Goal: Information Seeking & Learning: Learn about a topic

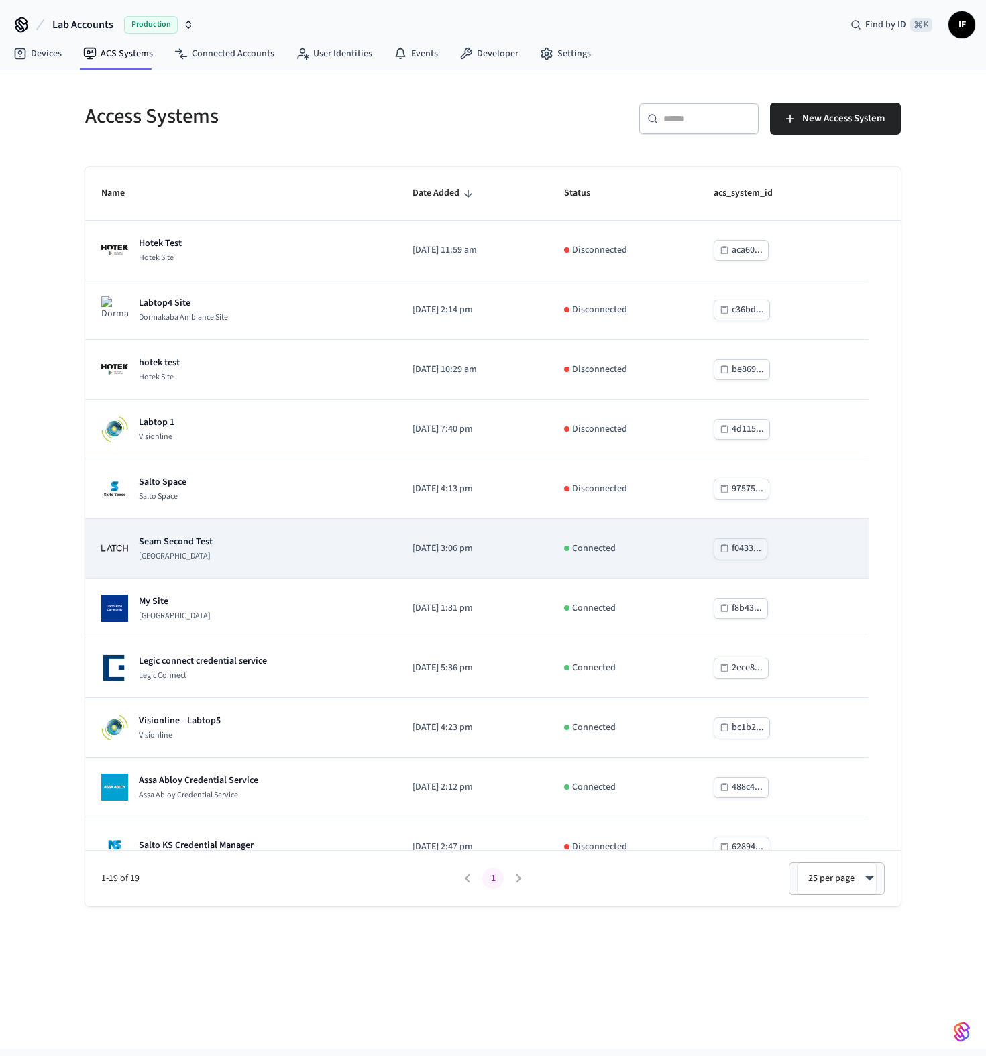
click at [217, 539] on div "Seam Second Test Latch Building" at bounding box center [240, 548] width 279 height 27
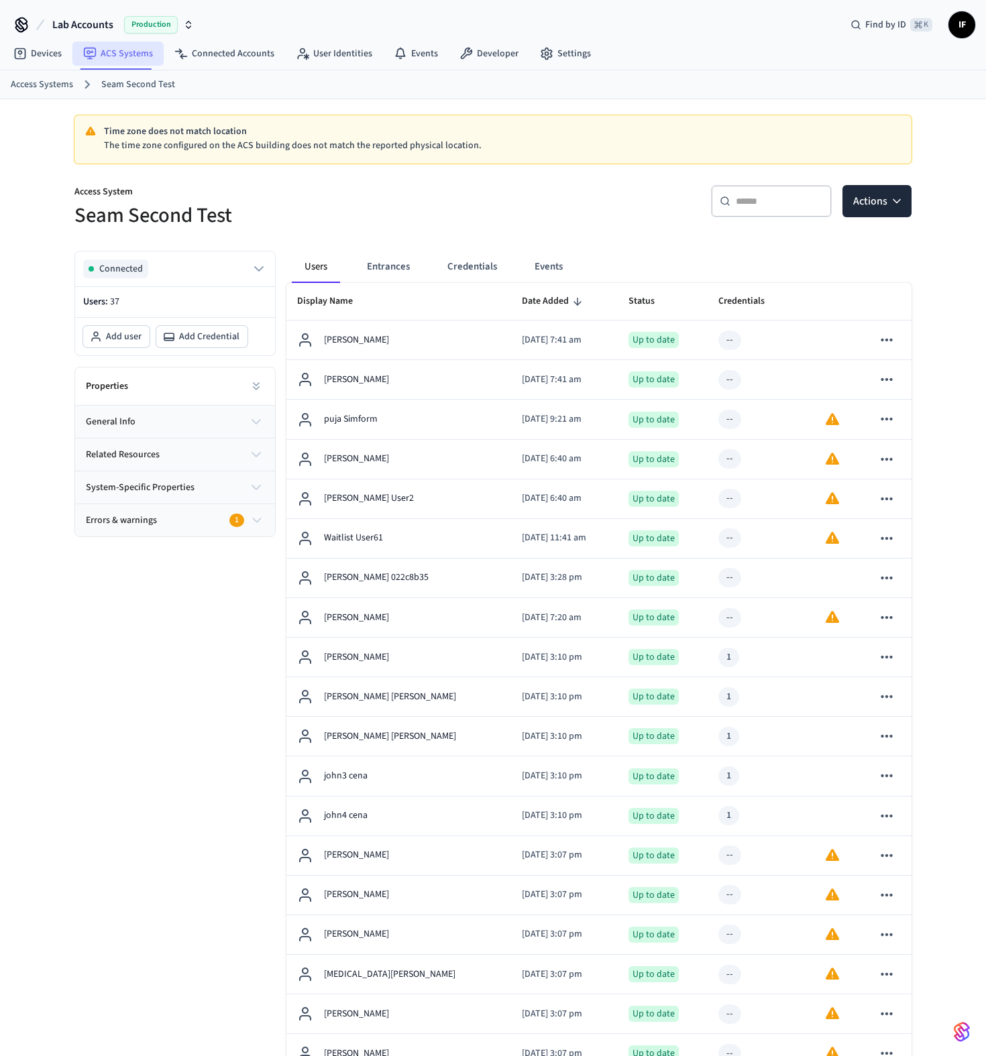
click at [128, 47] on link "ACS Systems" at bounding box center [117, 54] width 91 height 24
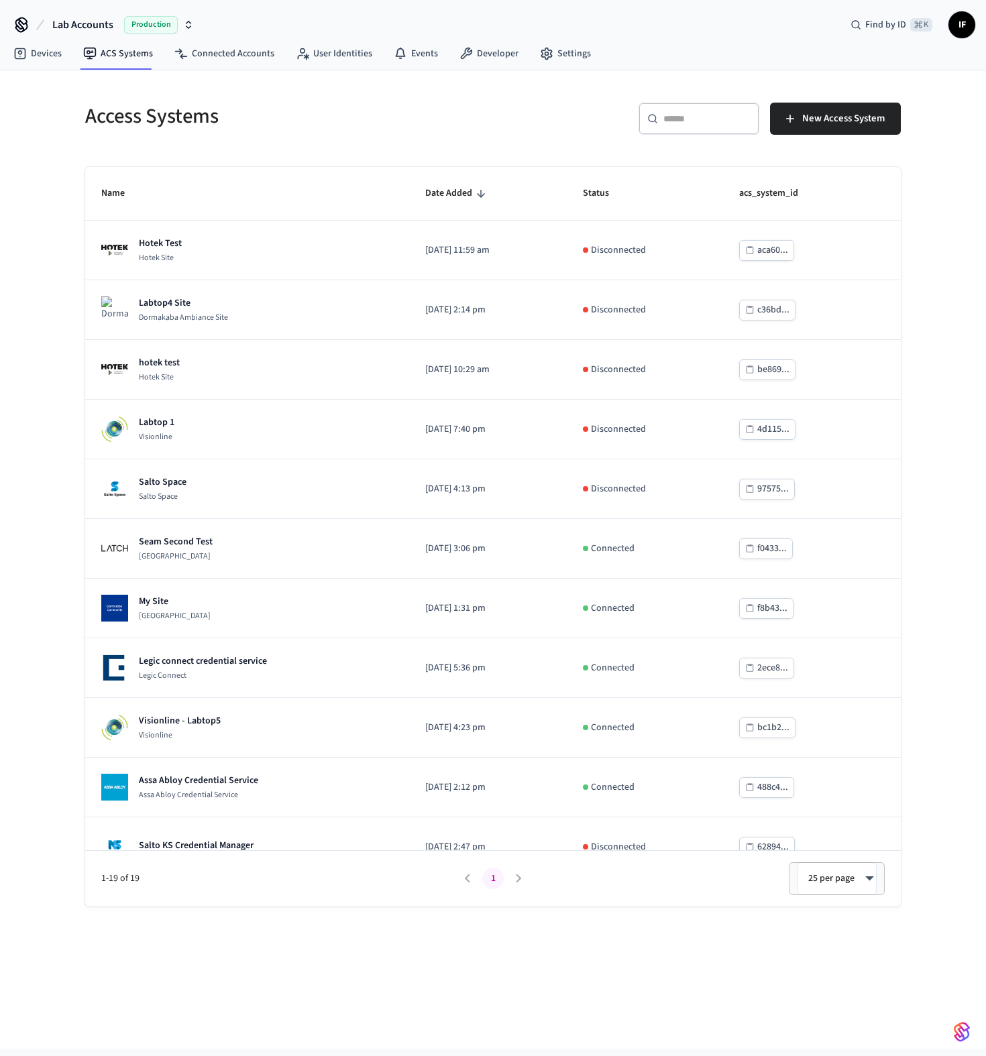
click at [477, 194] on icon "sticky table" at bounding box center [481, 194] width 8 height 8
click at [475, 192] on icon "sticky table" at bounding box center [481, 194] width 12 height 12
click at [621, 197] on span "Status" at bounding box center [605, 193] width 44 height 21
click at [622, 194] on icon "sticky table" at bounding box center [618, 194] width 8 height 8
click at [802, 195] on span "acs_system_id" at bounding box center [777, 193] width 76 height 21
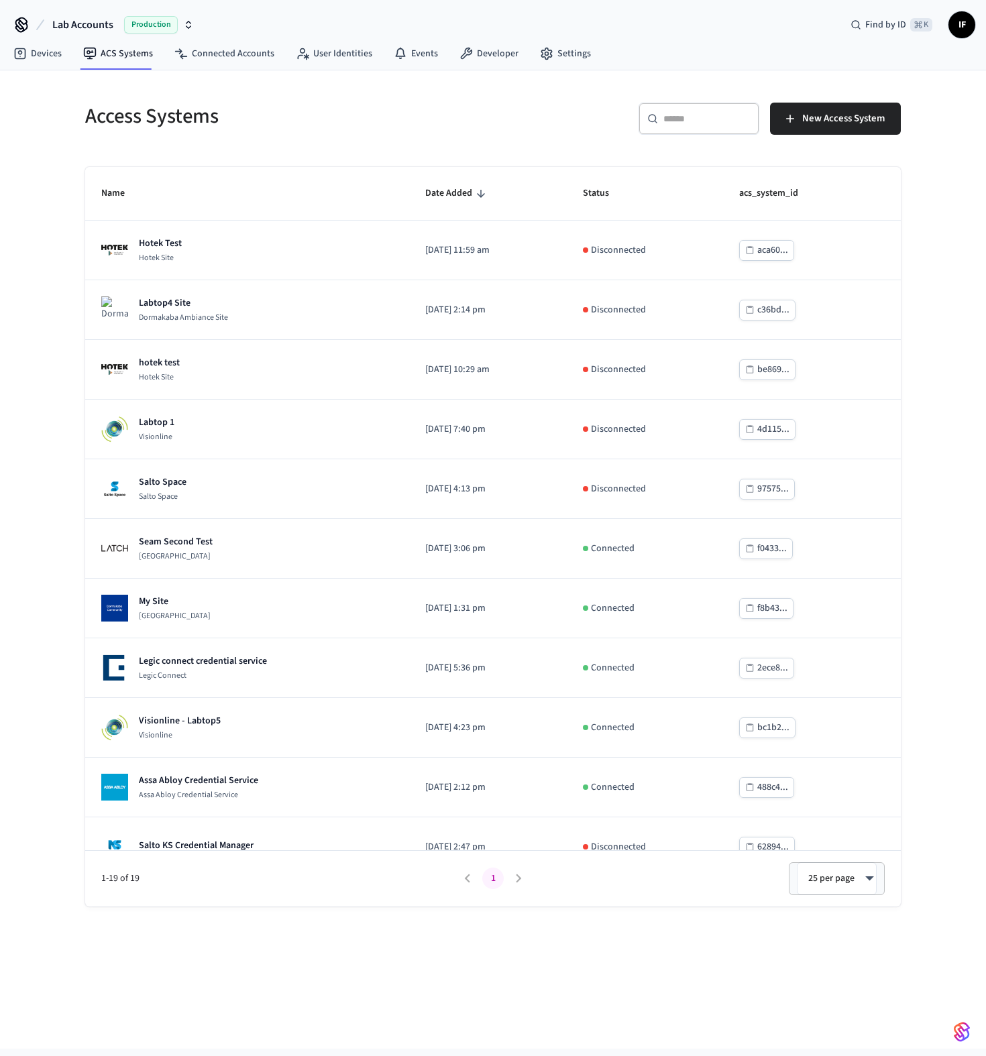
click at [824, 195] on th "acs_system_id" at bounding box center [812, 194] width 178 height 54
click at [123, 189] on span "Name" at bounding box center [121, 193] width 41 height 21
click at [146, 195] on th "Name" at bounding box center [247, 194] width 324 height 54
click at [124, 195] on span "Name" at bounding box center [121, 193] width 41 height 21
click at [241, 132] on div "Access Systems" at bounding box center [277, 116] width 416 height 59
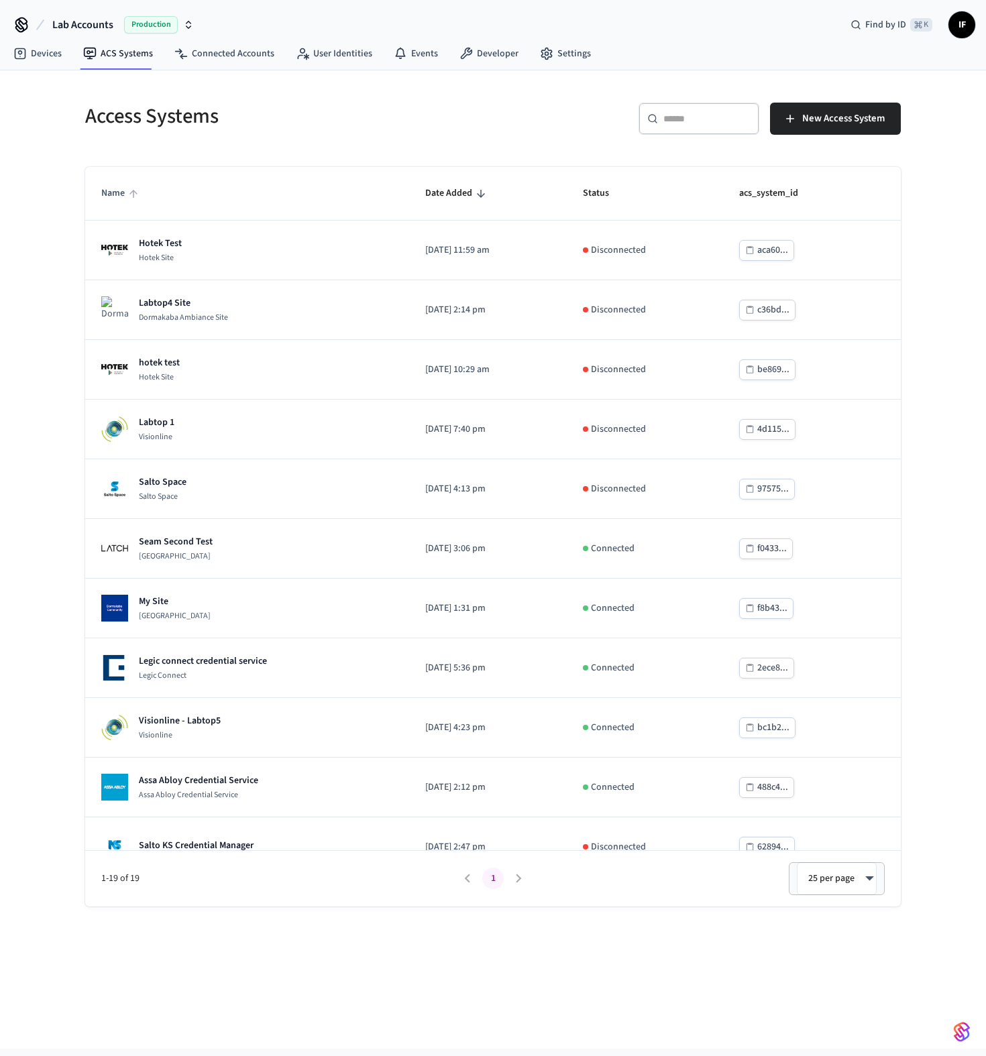
click at [129, 199] on icon "sticky table" at bounding box center [133, 194] width 12 height 12
click at [129, 197] on icon "sticky table" at bounding box center [133, 194] width 12 height 12
click at [436, 194] on span "Date Added" at bounding box center [457, 193] width 64 height 21
click at [626, 200] on span "Status" at bounding box center [605, 193] width 44 height 21
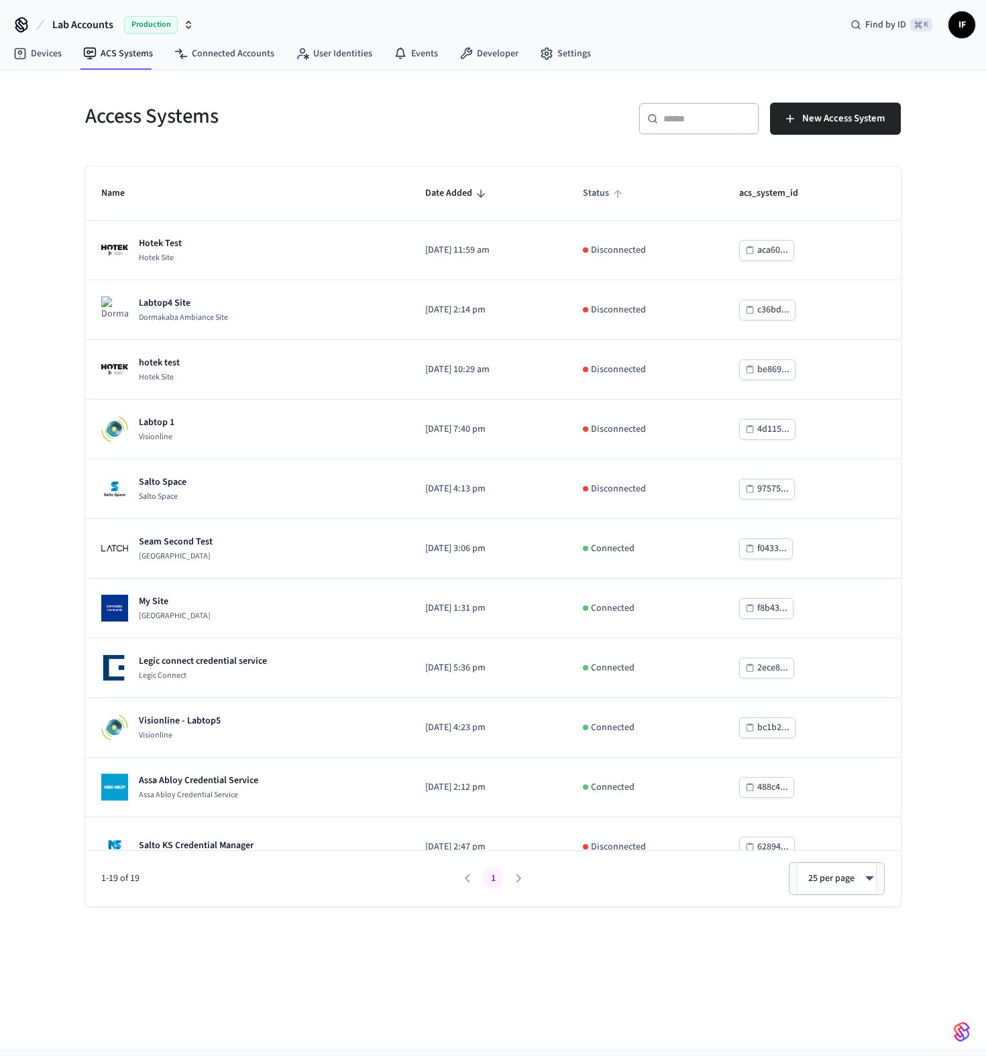
click at [626, 200] on span "Status" at bounding box center [605, 193] width 44 height 21
click at [780, 199] on span "acs_system_id" at bounding box center [777, 193] width 76 height 21
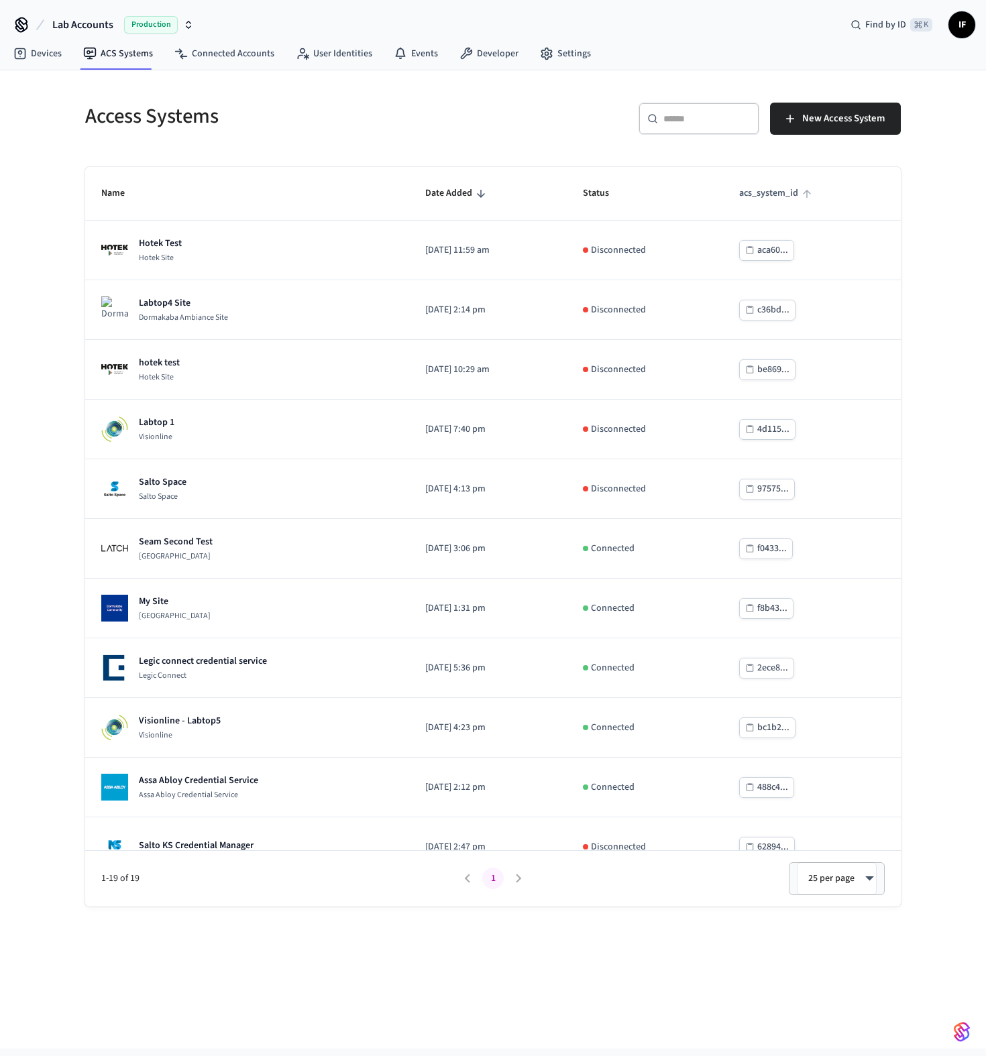
click at [780, 199] on span "acs_system_id" at bounding box center [777, 193] width 76 height 21
click at [114, 196] on span "Name" at bounding box center [121, 193] width 41 height 21
click at [475, 197] on icon "sticky table" at bounding box center [481, 194] width 12 height 12
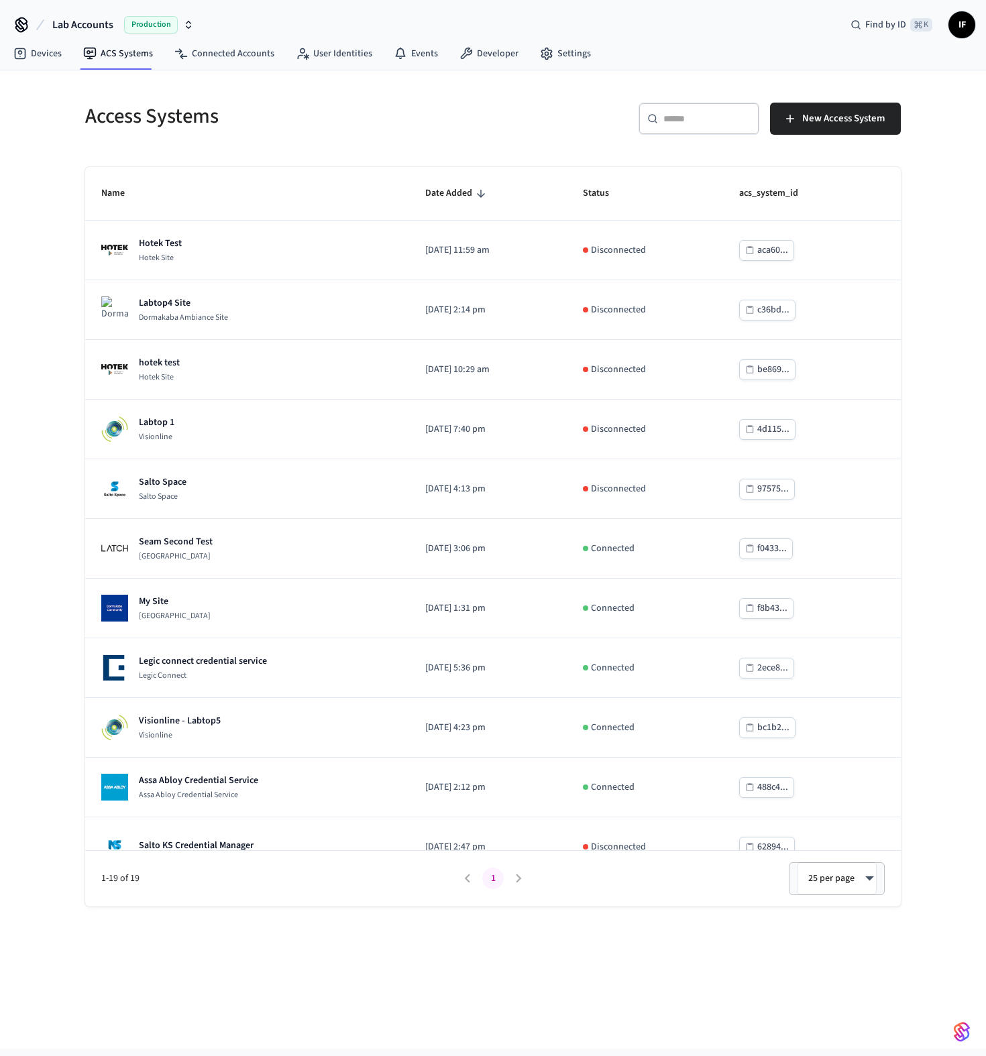
click at [475, 197] on icon "sticky table" at bounding box center [481, 194] width 12 height 12
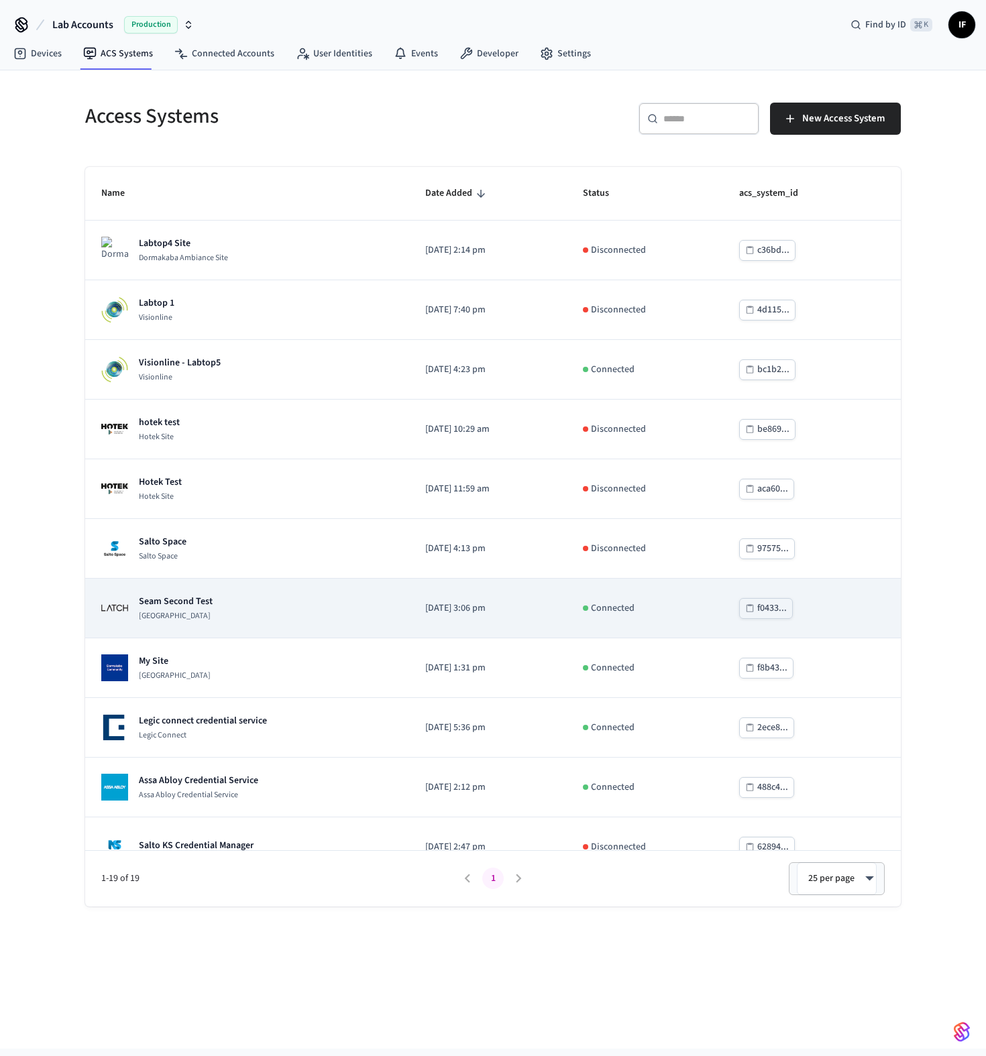
click at [250, 605] on div "Seam Second Test Latch Building" at bounding box center [247, 608] width 292 height 27
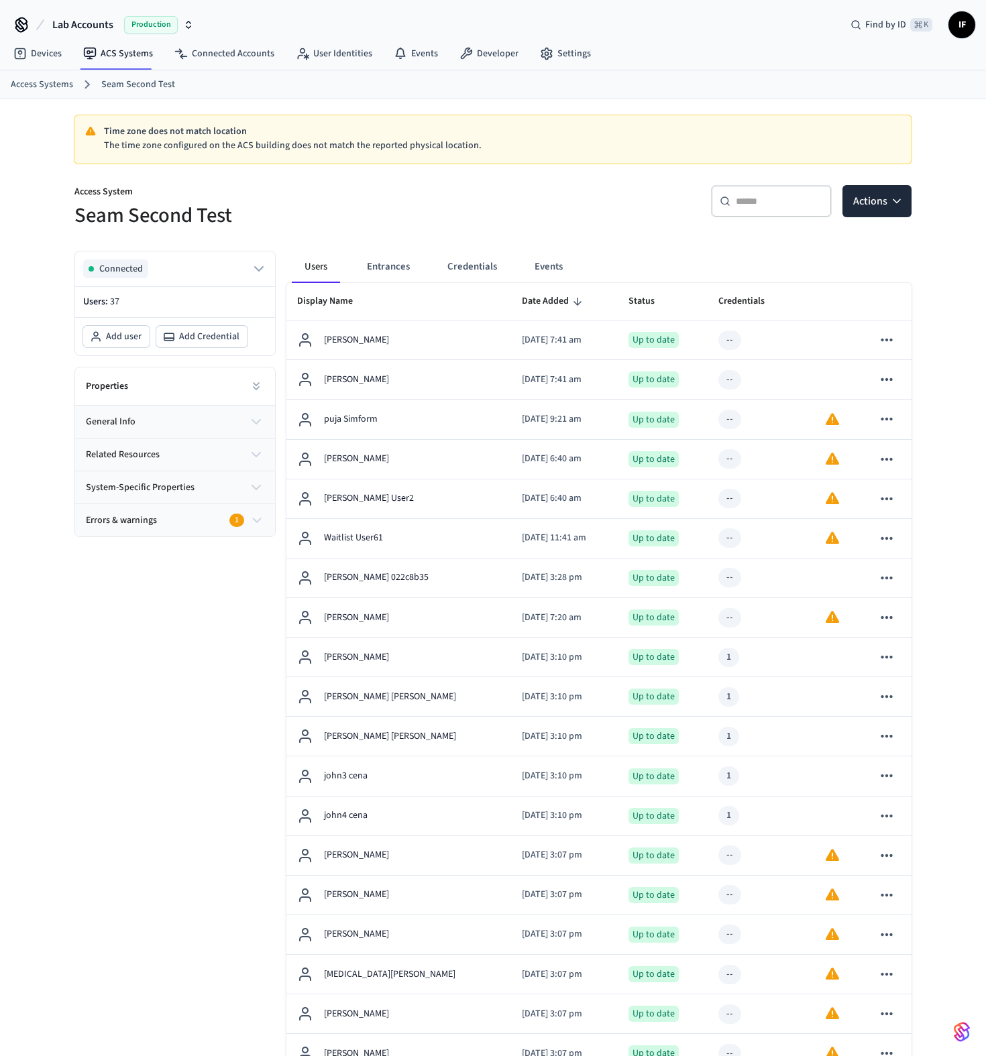
click at [402, 264] on button "Entrances" at bounding box center [388, 267] width 64 height 32
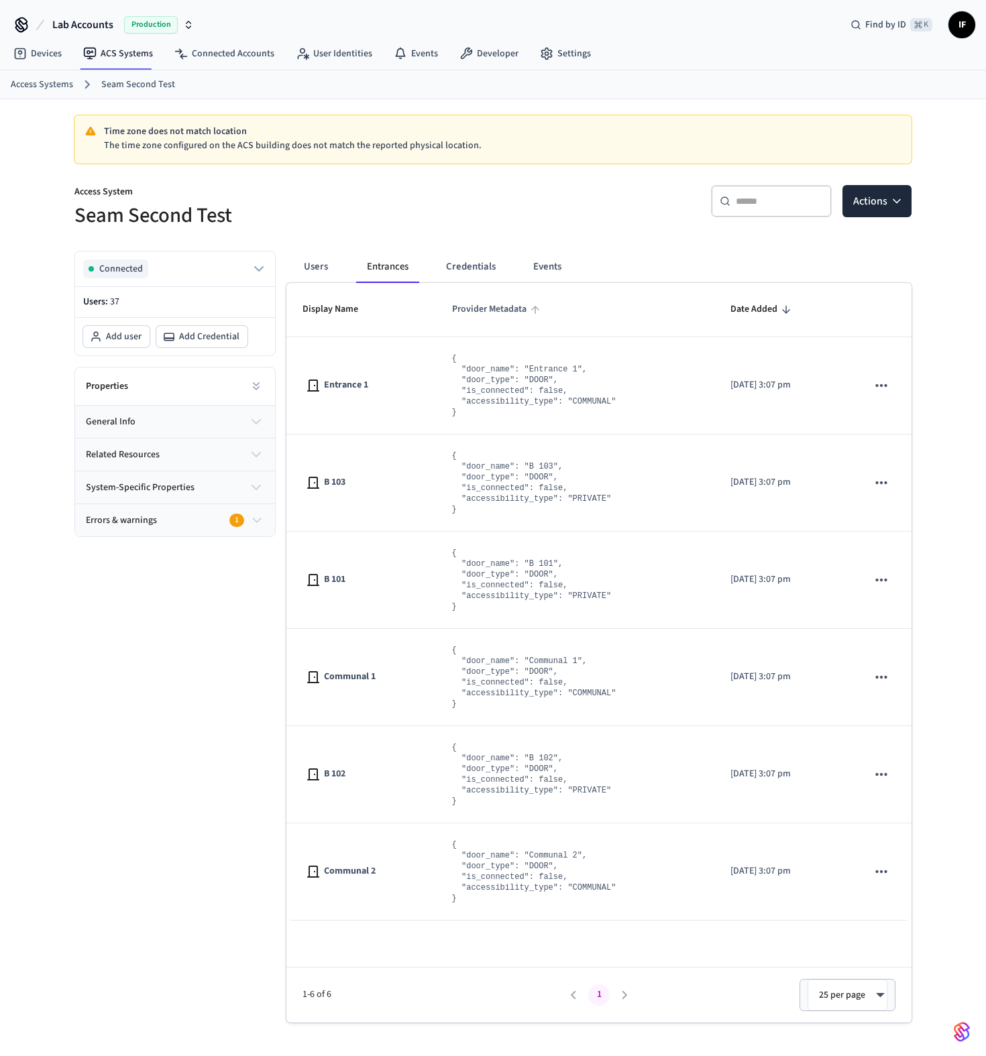
click at [477, 305] on span "Provider Metadata" at bounding box center [498, 309] width 92 height 21
click at [352, 309] on span "Display Name" at bounding box center [338, 309] width 73 height 21
click at [364, 309] on icon "sticky table" at bounding box center [367, 310] width 8 height 8
click at [730, 308] on span "Date Added" at bounding box center [753, 309] width 47 height 21
click at [780, 307] on icon "sticky table" at bounding box center [786, 310] width 12 height 12
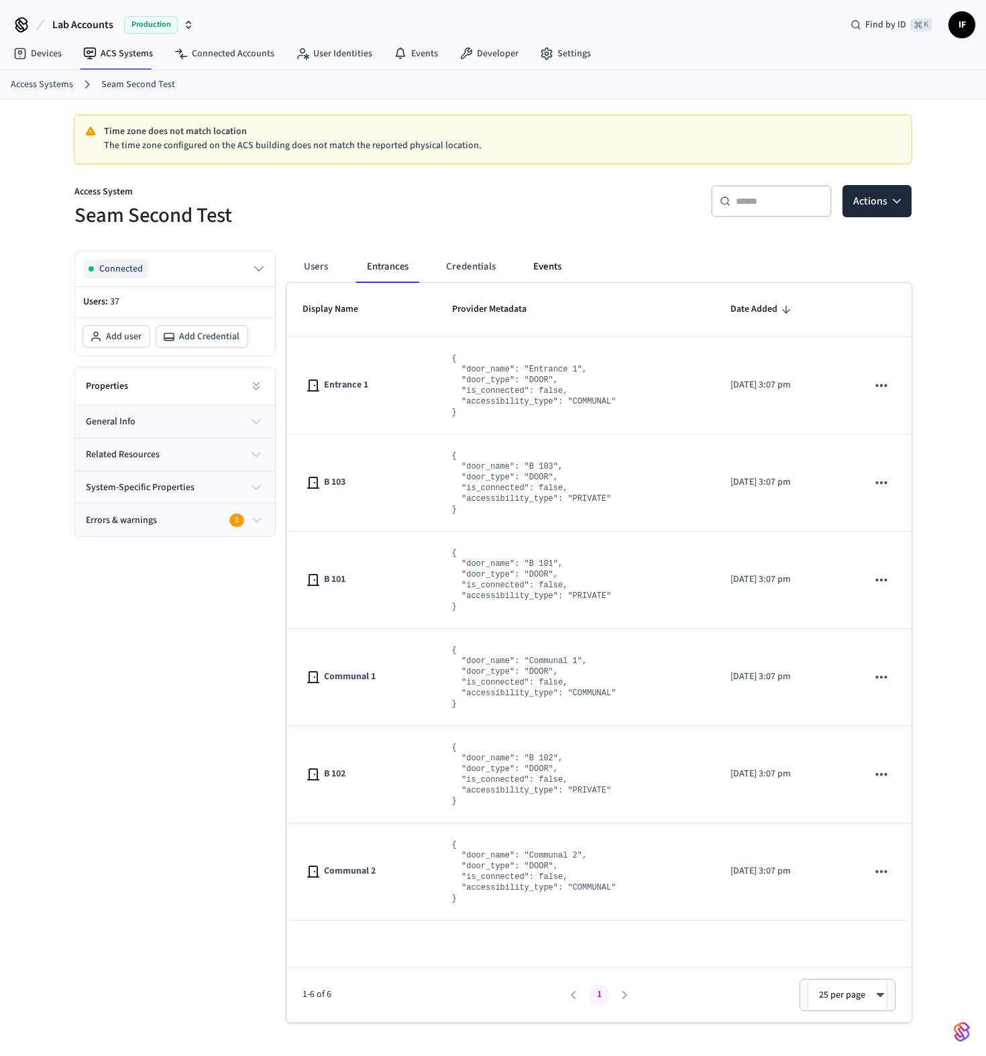
click at [566, 260] on button "Events" at bounding box center [547, 267] width 50 height 32
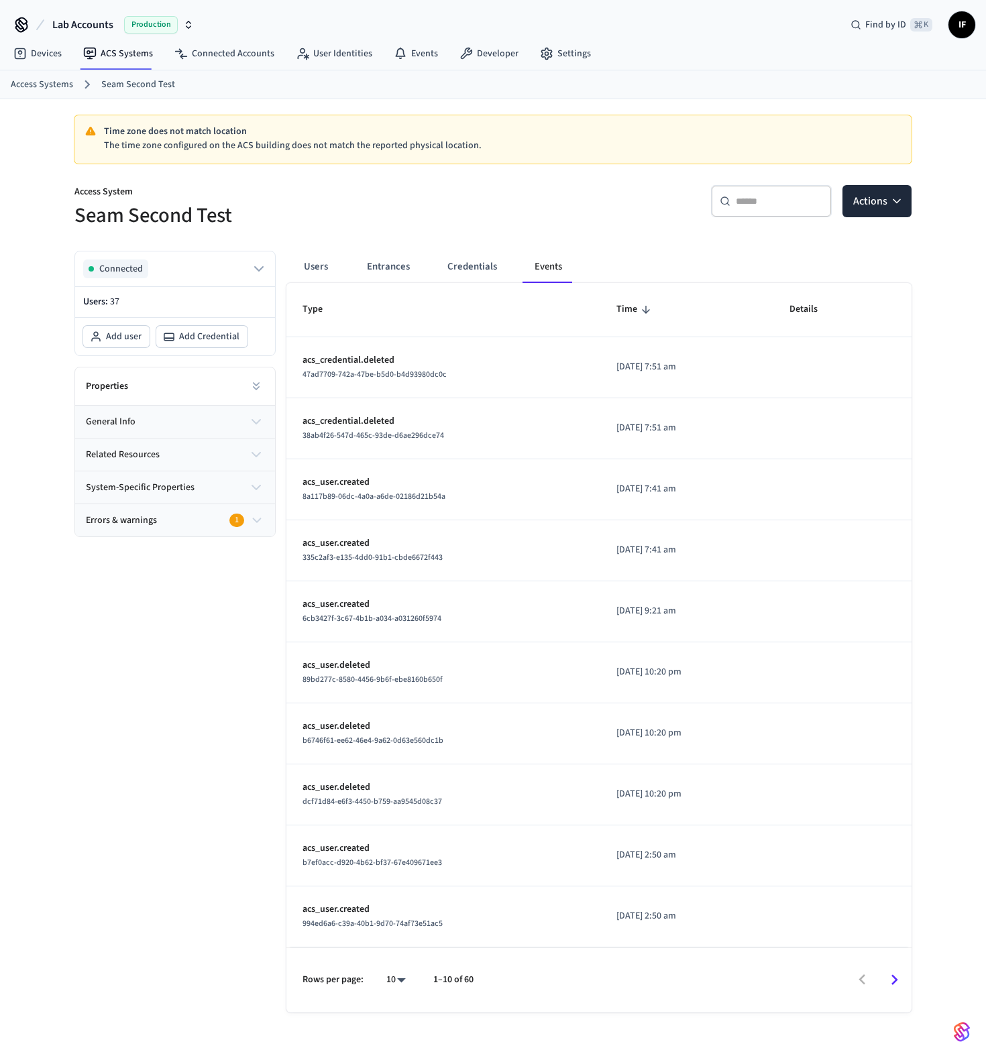
click at [639, 313] on th "Time" at bounding box center [686, 310] width 173 height 54
click at [640, 310] on icon "sticky table" at bounding box center [646, 310] width 12 height 12
click at [316, 314] on span "Type" at bounding box center [321, 309] width 38 height 21
click at [316, 313] on span "Type" at bounding box center [321, 309] width 38 height 21
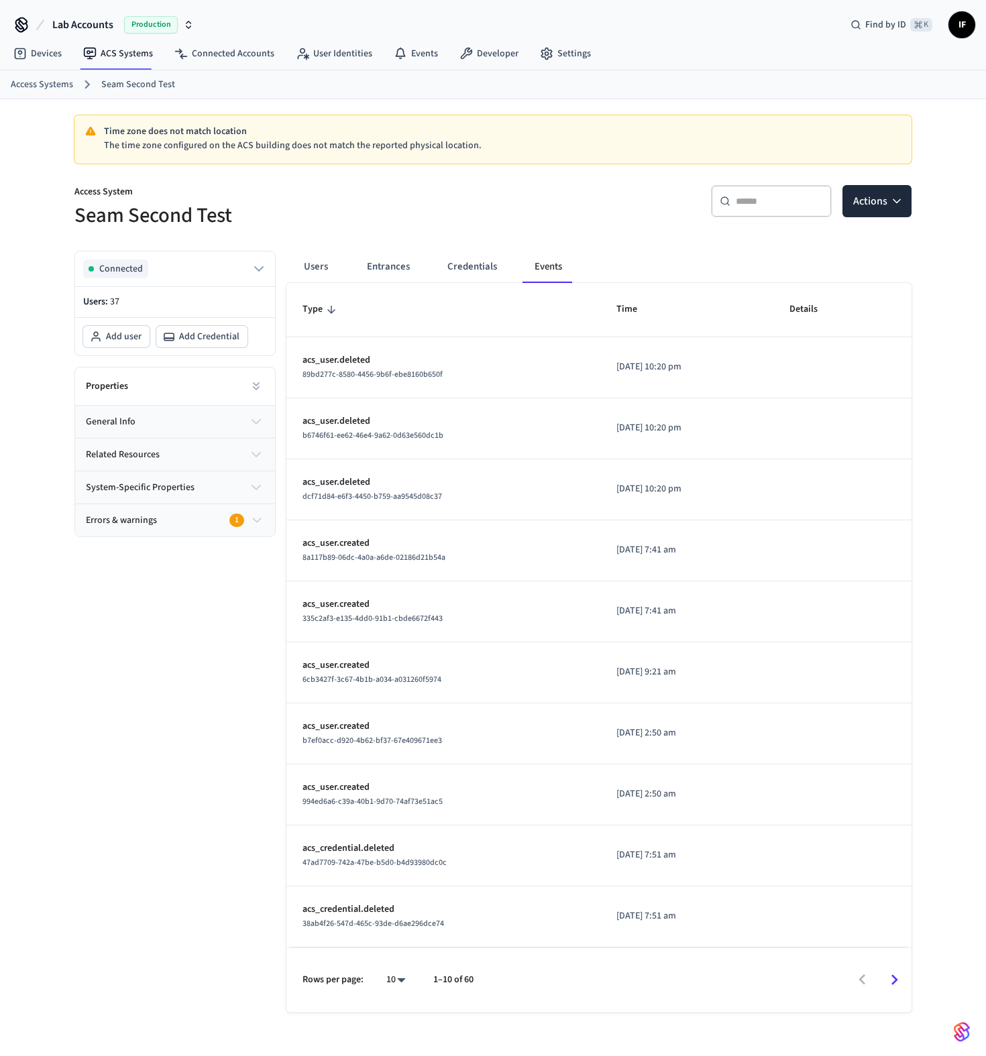
click at [316, 313] on span "Type" at bounding box center [321, 309] width 38 height 21
click at [337, 298] on th "Type" at bounding box center [443, 310] width 314 height 54
click at [329, 304] on span "Type" at bounding box center [321, 309] width 38 height 21
click at [616, 310] on span "Time" at bounding box center [635, 309] width 38 height 21
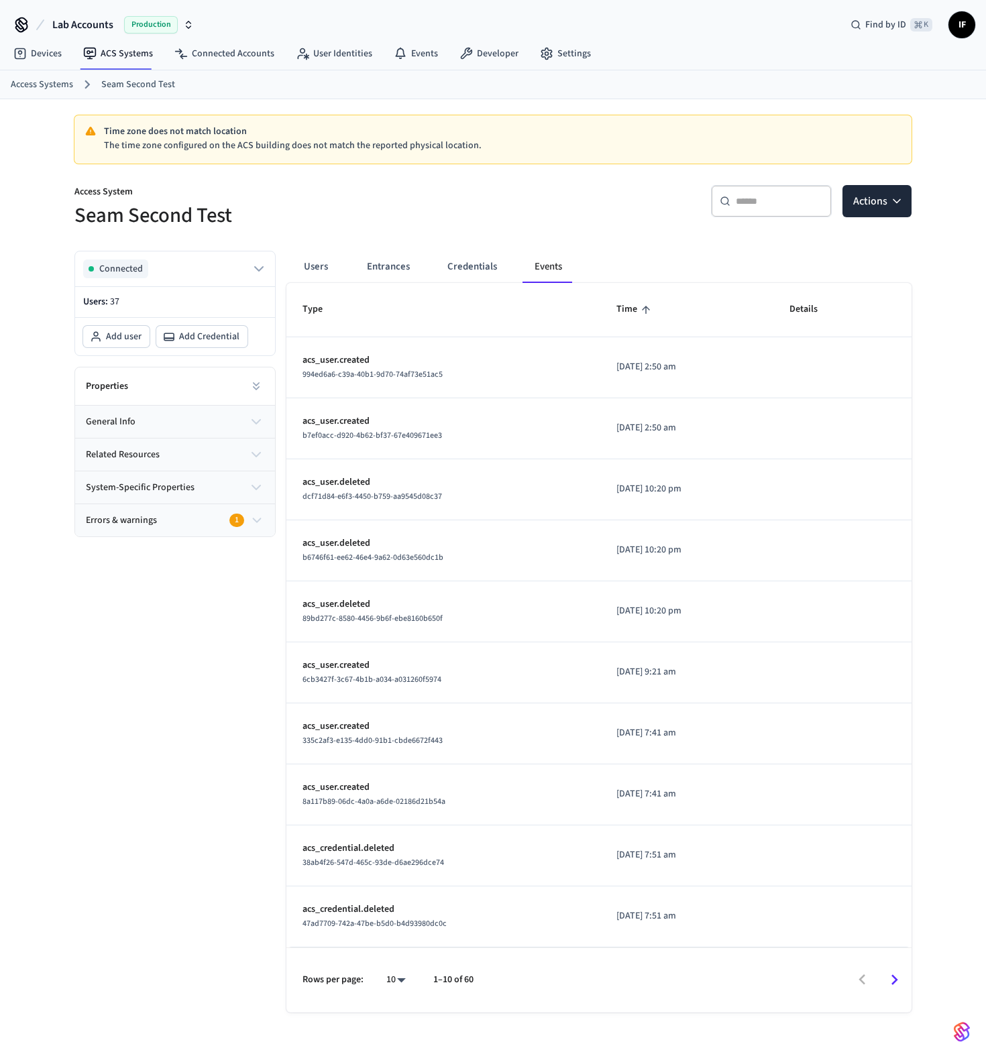
click at [616, 310] on span "Time" at bounding box center [635, 309] width 38 height 21
click at [477, 269] on button "Credentials" at bounding box center [472, 267] width 71 height 32
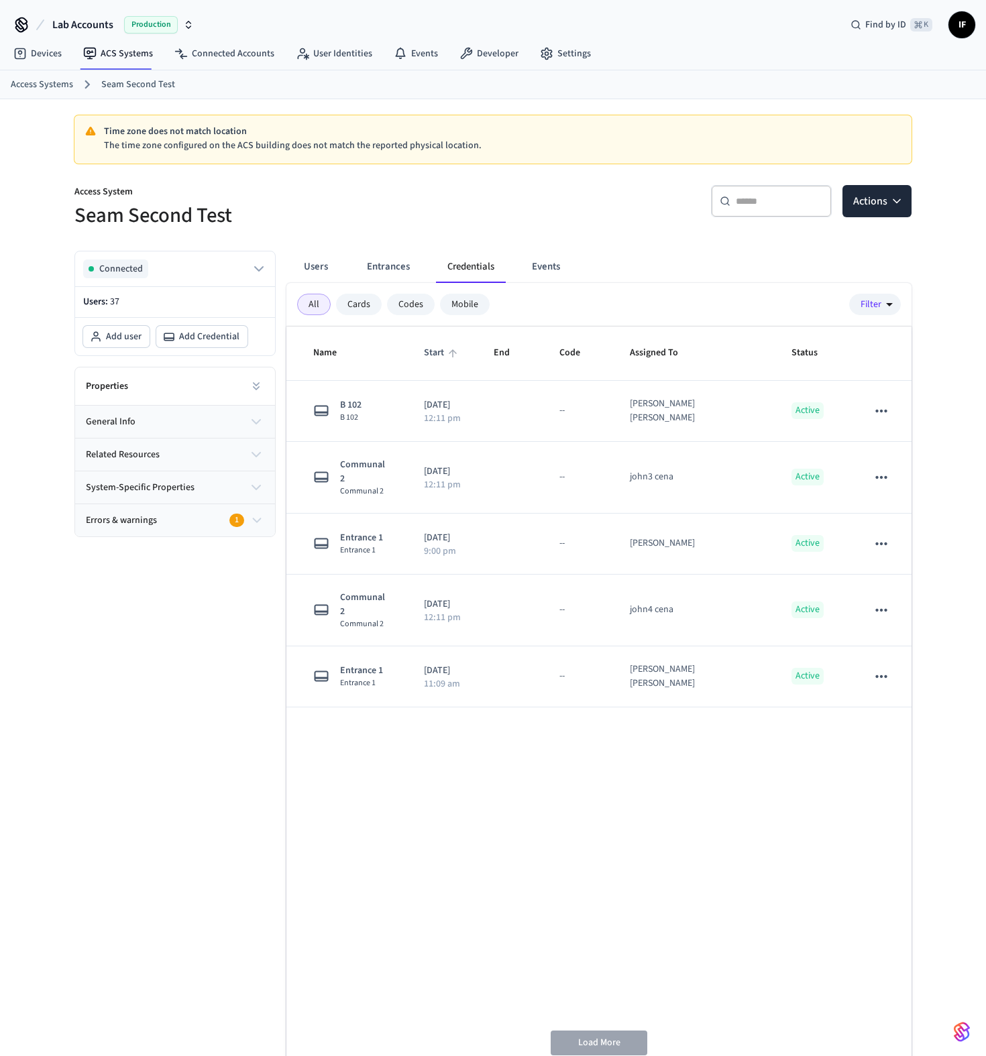
click at [457, 354] on span "Start" at bounding box center [443, 353] width 38 height 21
click at [459, 354] on icon "sticky table" at bounding box center [453, 353] width 12 height 12
click at [331, 348] on span "Name" at bounding box center [333, 353] width 41 height 21
click at [333, 353] on span "Name" at bounding box center [333, 353] width 41 height 21
click at [598, 353] on span "Code" at bounding box center [578, 353] width 38 height 21
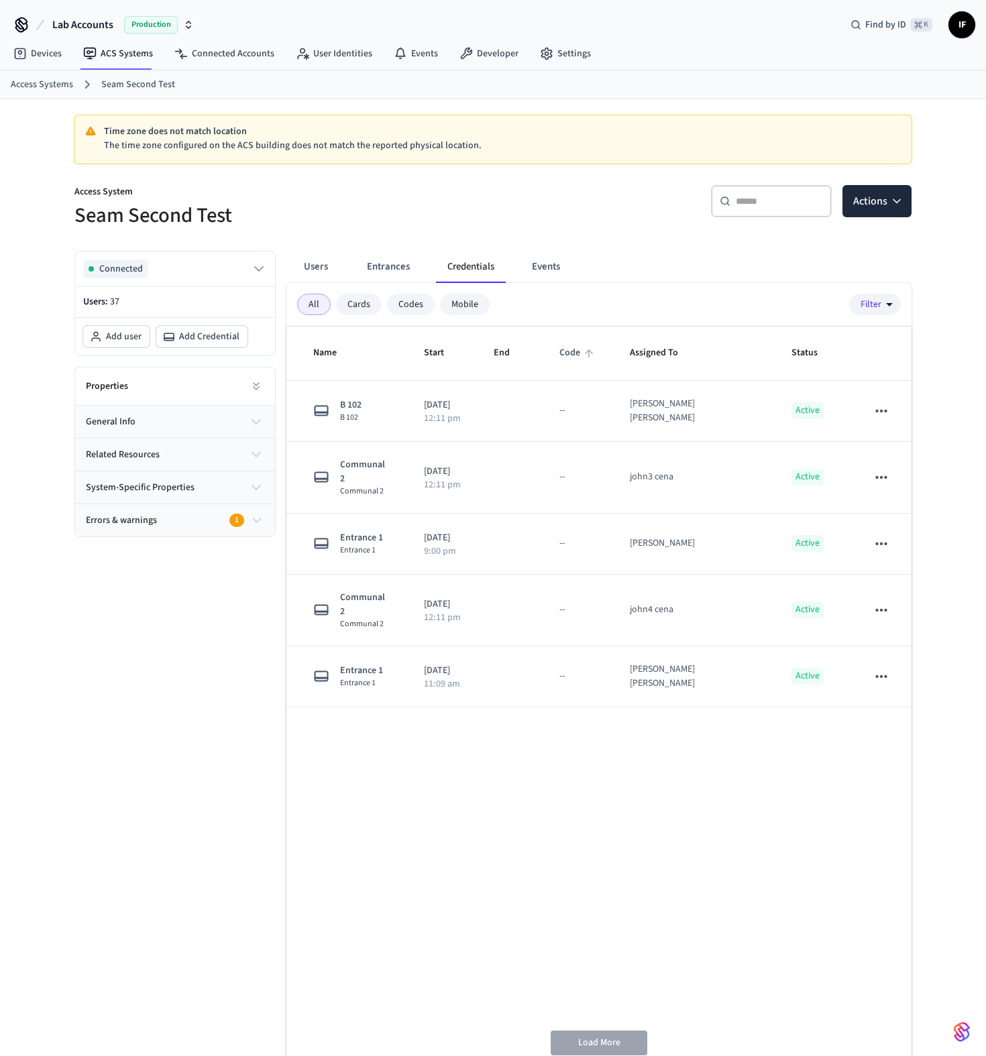
click at [598, 353] on span "Code" at bounding box center [578, 353] width 38 height 21
click at [526, 353] on span "End" at bounding box center [511, 353] width 34 height 21
click at [696, 359] on span "Assigned To" at bounding box center [663, 353] width 66 height 21
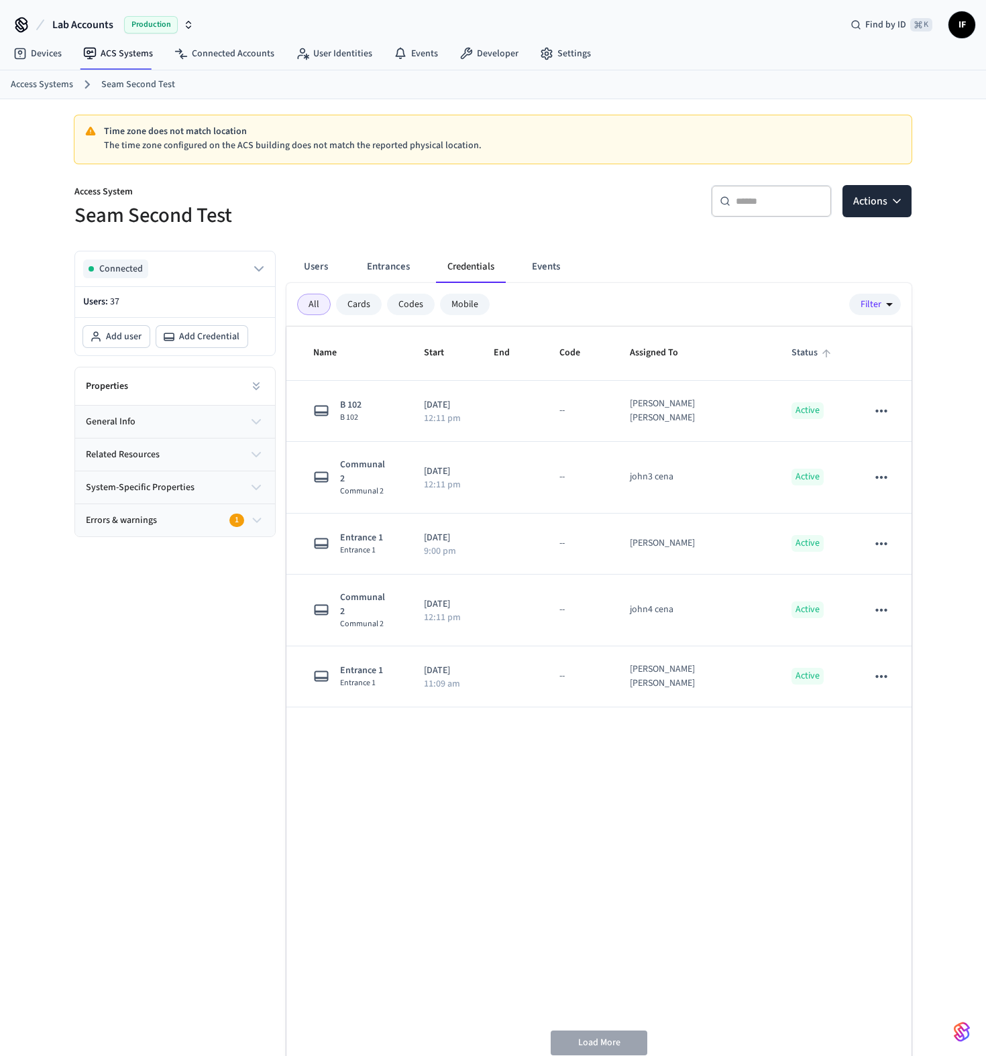
click at [800, 346] on span "Status" at bounding box center [813, 353] width 44 height 21
click at [236, 632] on div "Connected Users: 37 Add user Add Credential Properties general info related res…" at bounding box center [170, 653] width 212 height 826
click at [694, 359] on span "Assigned To" at bounding box center [663, 353] width 66 height 21
click at [820, 358] on icon "sticky table" at bounding box center [826, 353] width 12 height 12
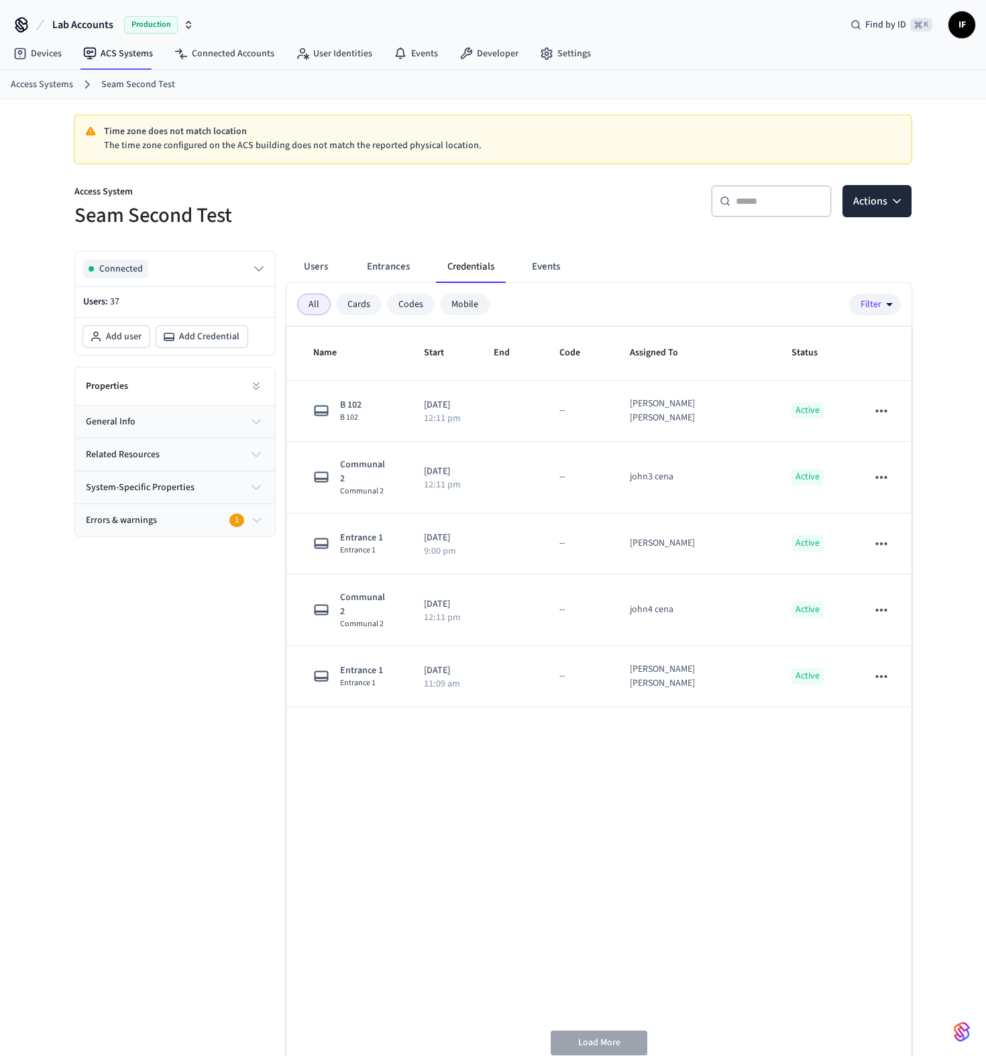
click at [885, 317] on div "All Cards Codes Mobile Filter" at bounding box center [598, 305] width 625 height 44
click at [885, 309] on icon "button" at bounding box center [889, 304] width 16 height 16
click at [883, 307] on div at bounding box center [493, 528] width 986 height 1056
click at [365, 302] on div "Cards" at bounding box center [359, 304] width 46 height 21
click at [404, 302] on div "Codes" at bounding box center [411, 304] width 48 height 21
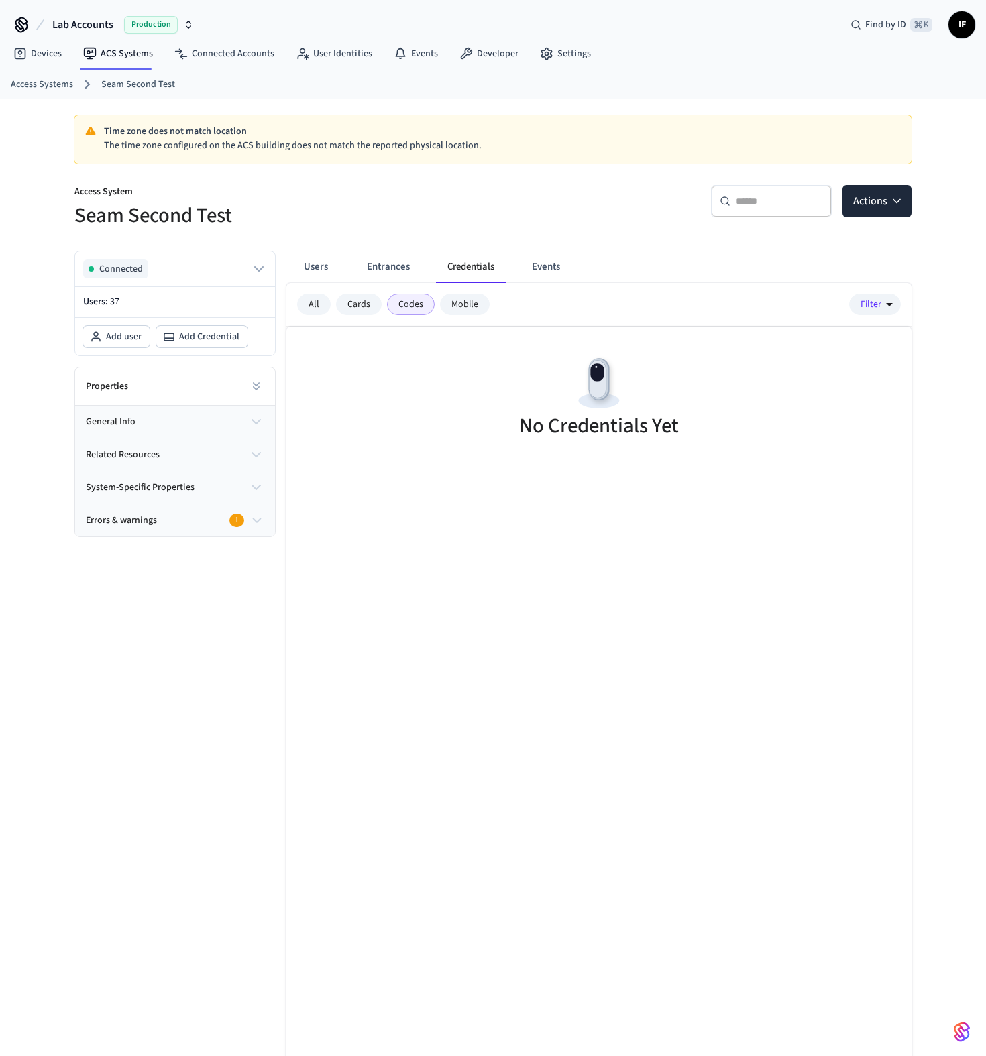
click at [464, 302] on div "Mobile" at bounding box center [465, 304] width 50 height 21
click at [353, 302] on div "Cards" at bounding box center [359, 304] width 46 height 21
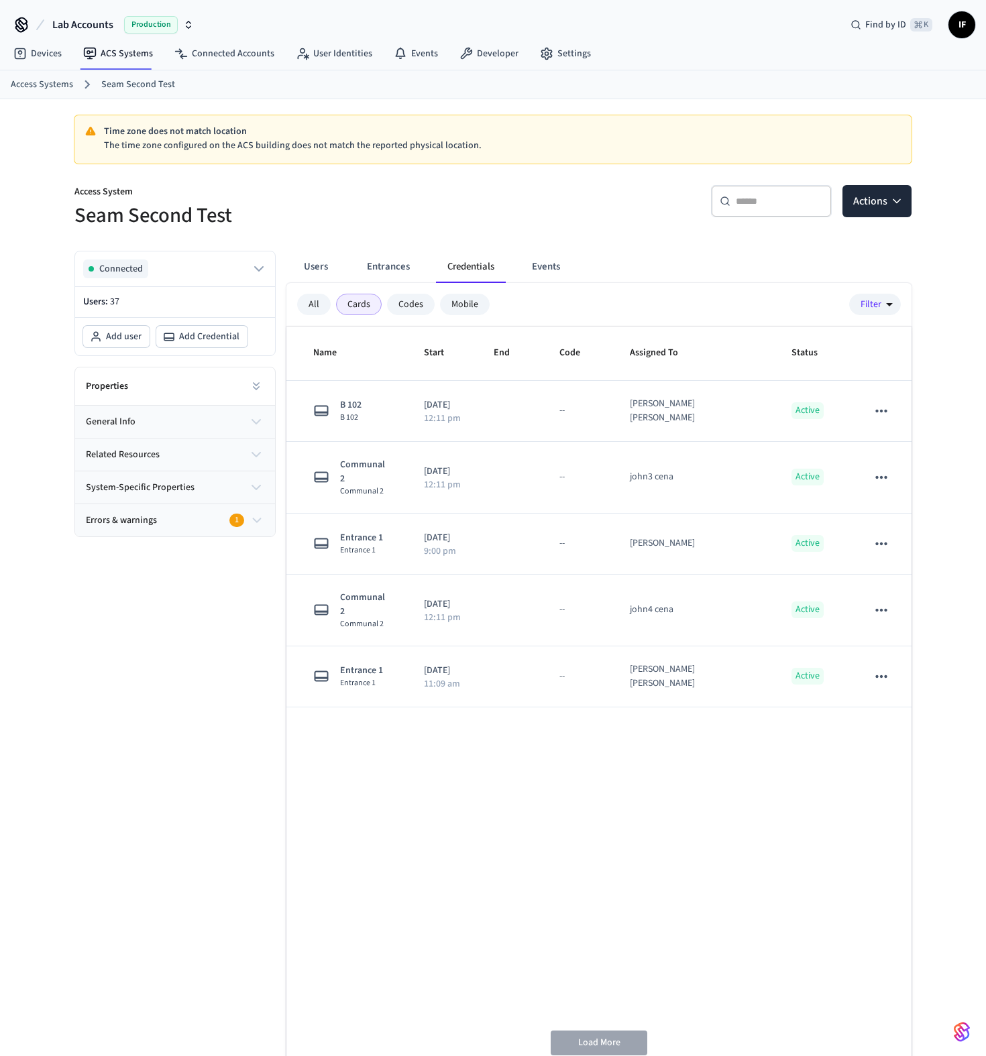
click at [304, 304] on div "All" at bounding box center [314, 304] width 34 height 21
click at [384, 319] on div "All Cards Codes Mobile Filter" at bounding box center [598, 305] width 625 height 44
click at [317, 266] on button "Users" at bounding box center [316, 267] width 48 height 32
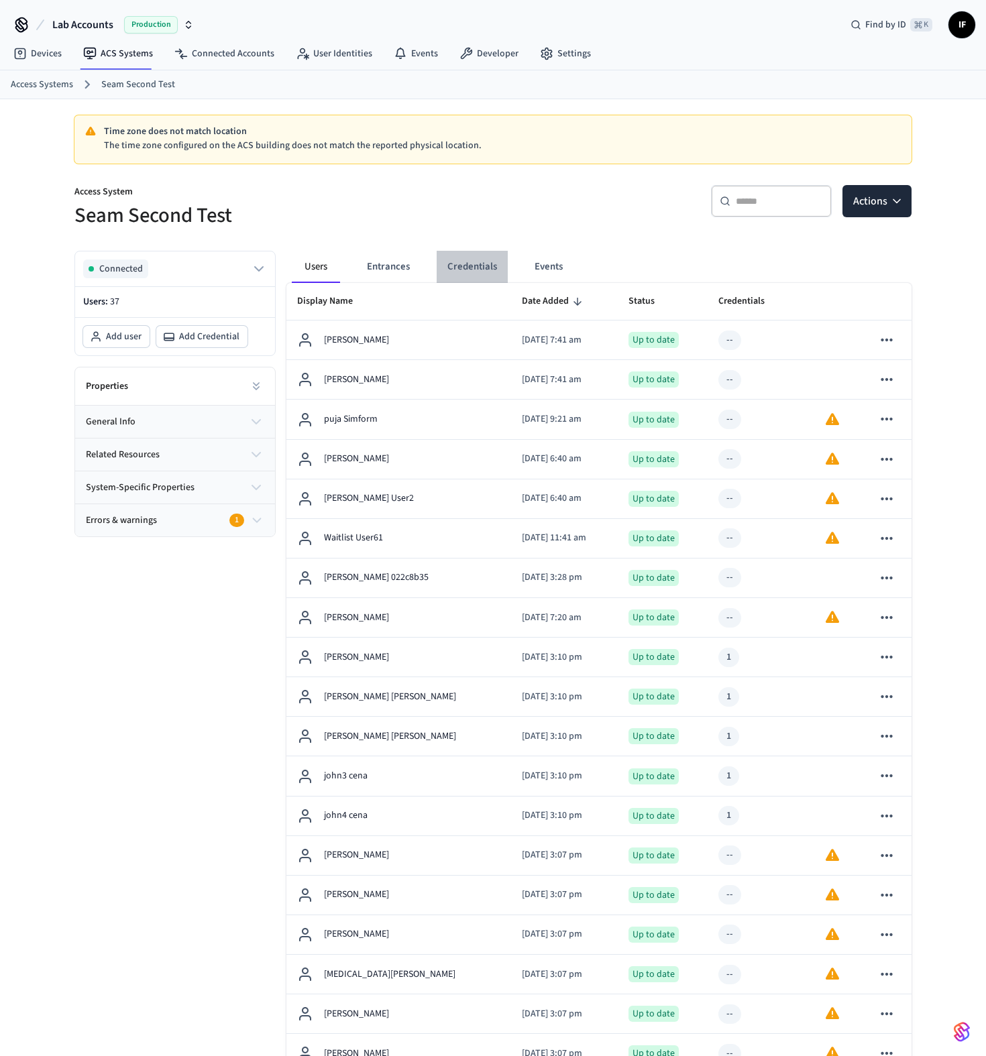
click at [477, 268] on button "Credentials" at bounding box center [472, 267] width 71 height 32
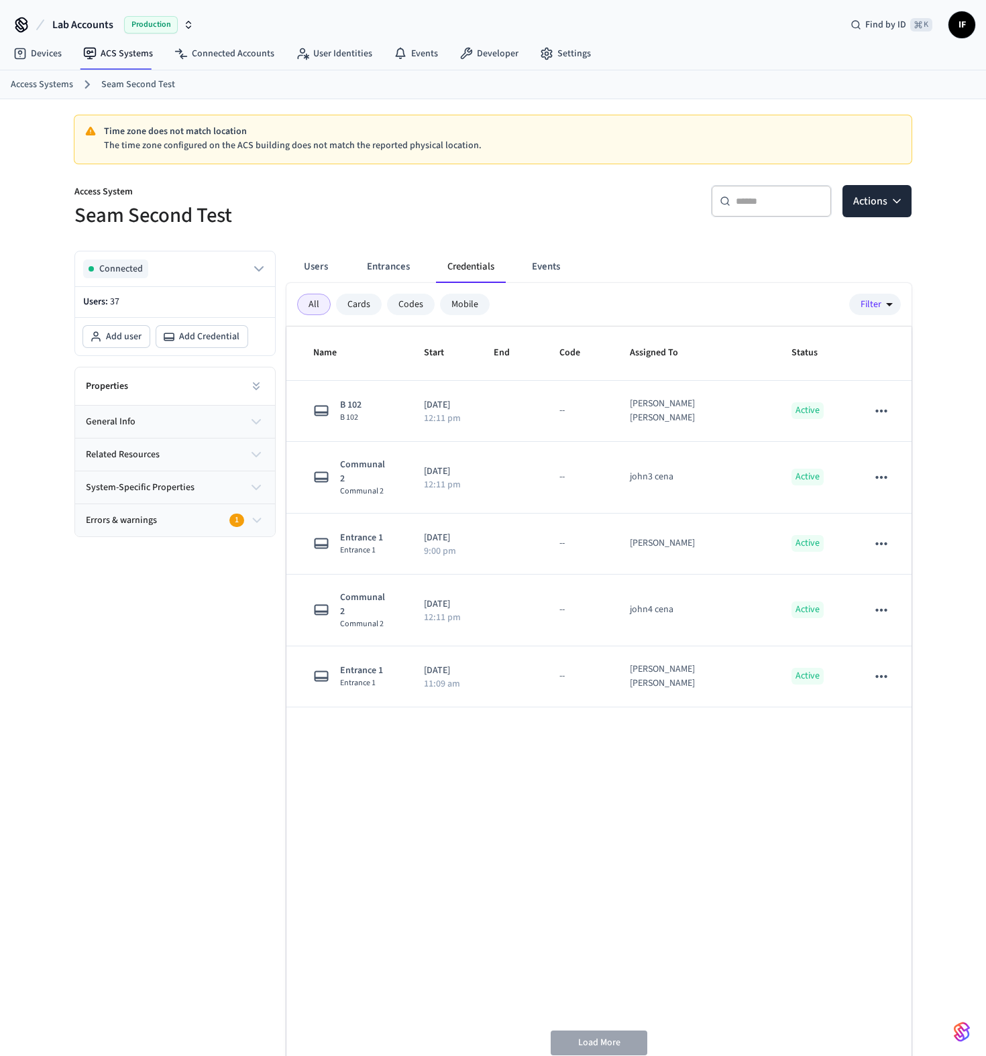
click at [428, 262] on div "Users Entrances Credentials Events" at bounding box center [439, 267] width 295 height 32
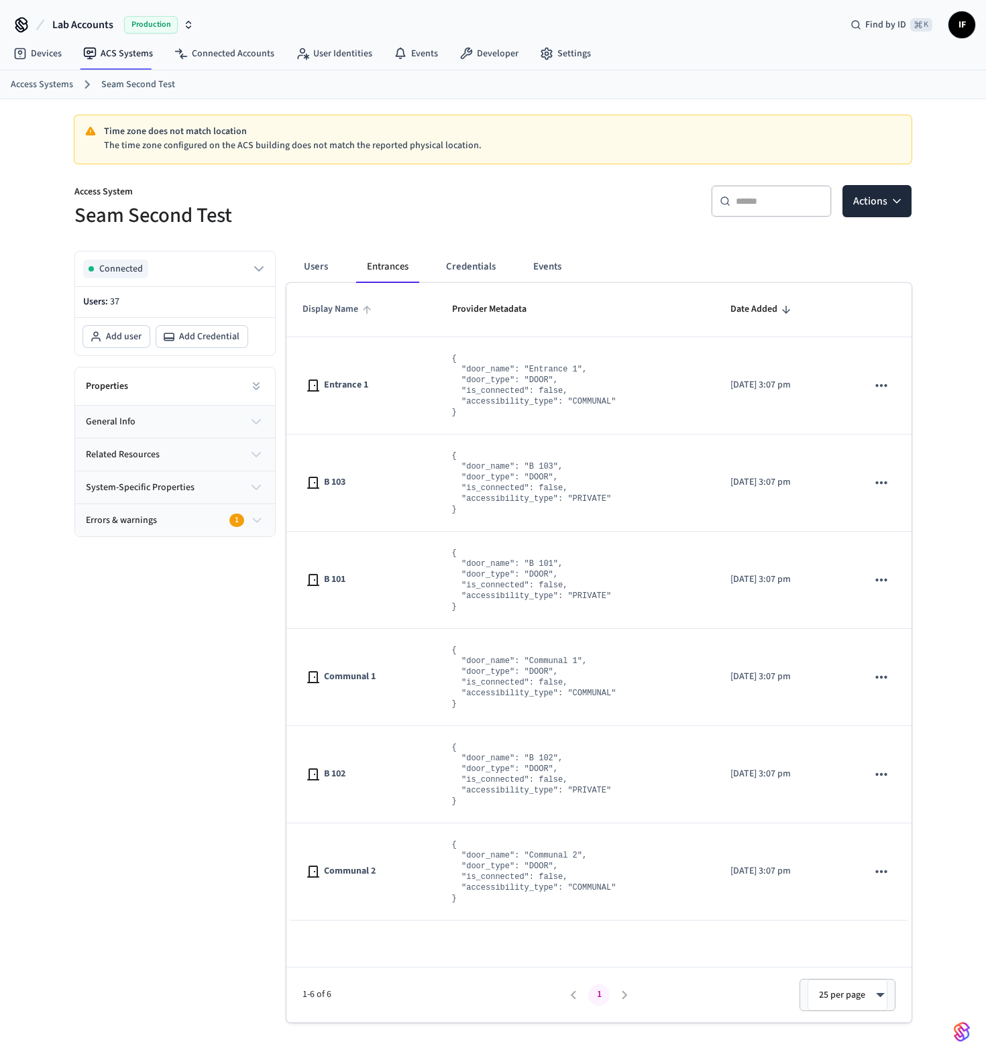
click at [332, 304] on span "Display Name" at bounding box center [338, 309] width 73 height 21
click at [332, 305] on span "Display Name" at bounding box center [338, 309] width 73 height 21
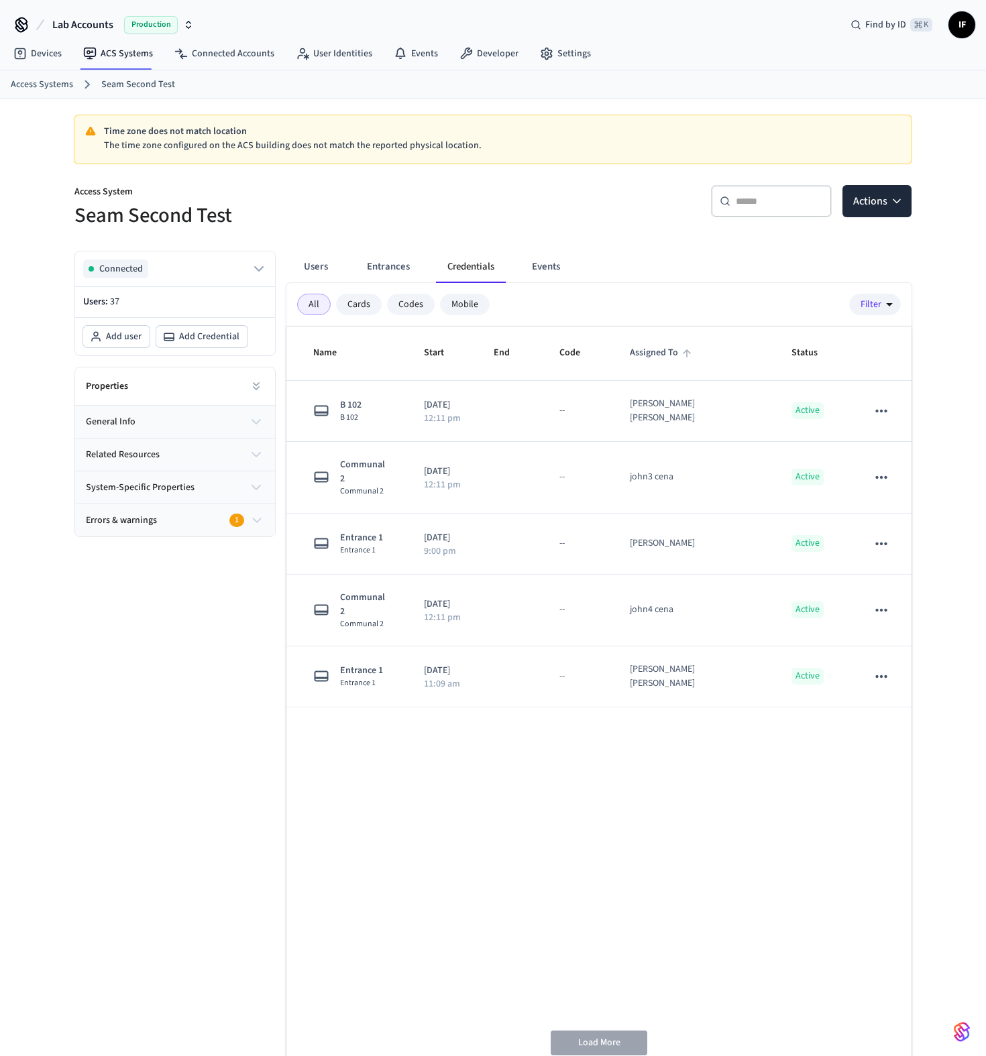
click at [696, 358] on span "Assigned To" at bounding box center [663, 353] width 66 height 21
click at [453, 353] on span "Start" at bounding box center [443, 353] width 38 height 21
click at [337, 354] on span "Name" at bounding box center [333, 353] width 41 height 21
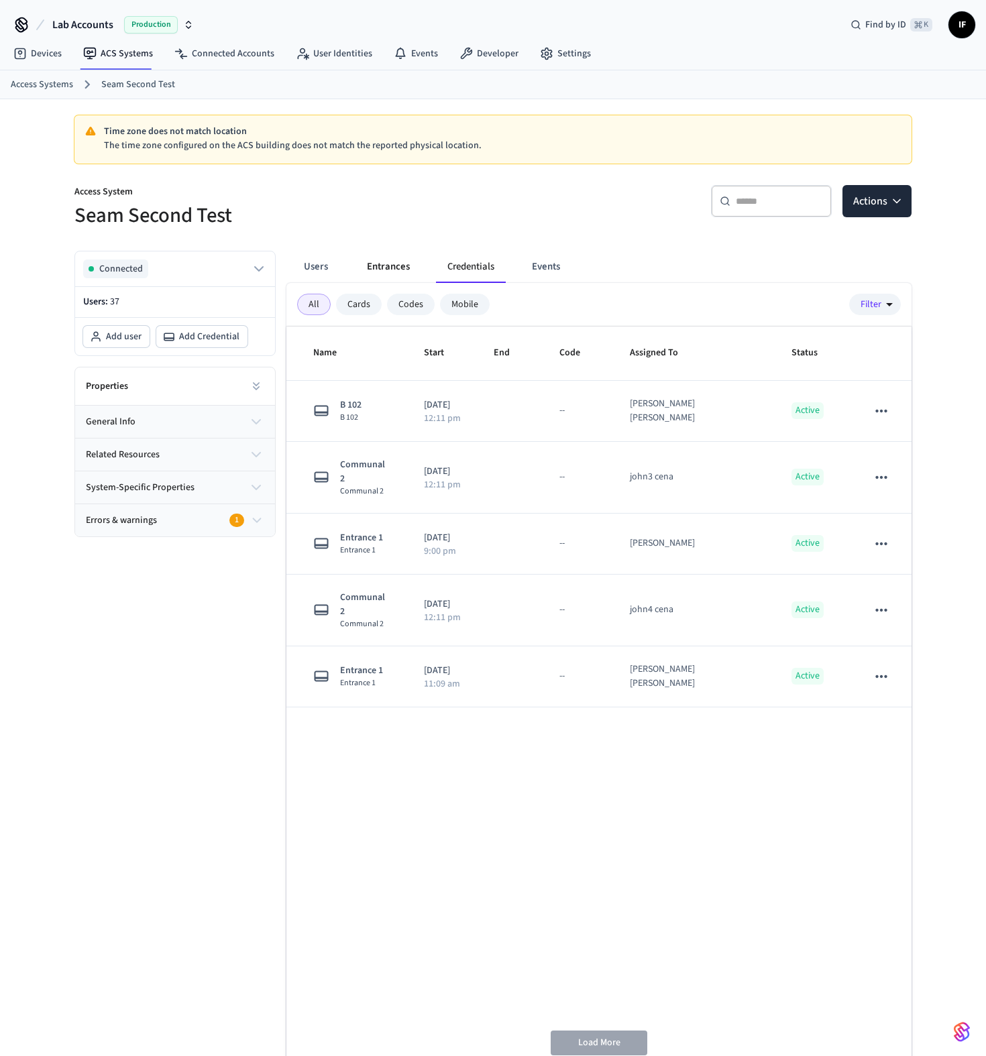
click at [376, 265] on button "Entrances" at bounding box center [388, 267] width 64 height 32
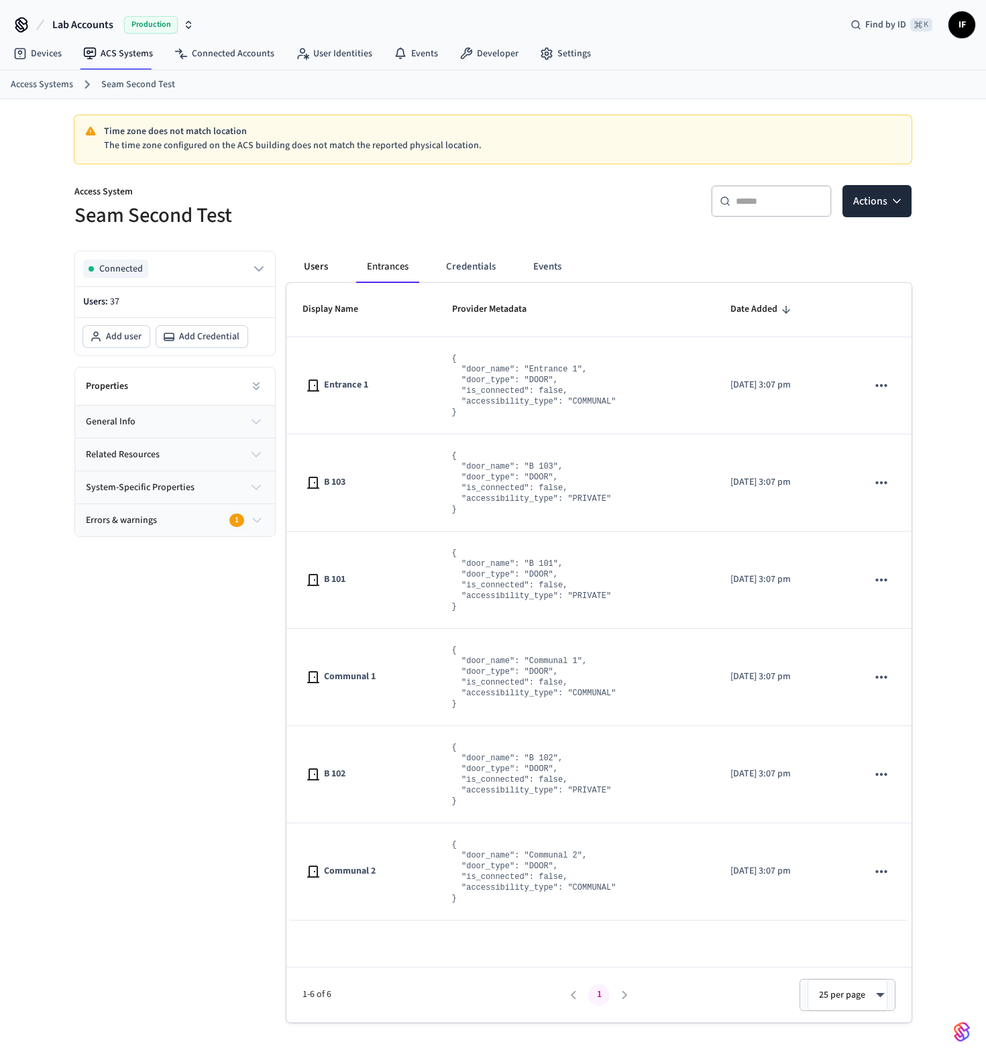
click at [325, 266] on button "Users" at bounding box center [316, 267] width 48 height 32
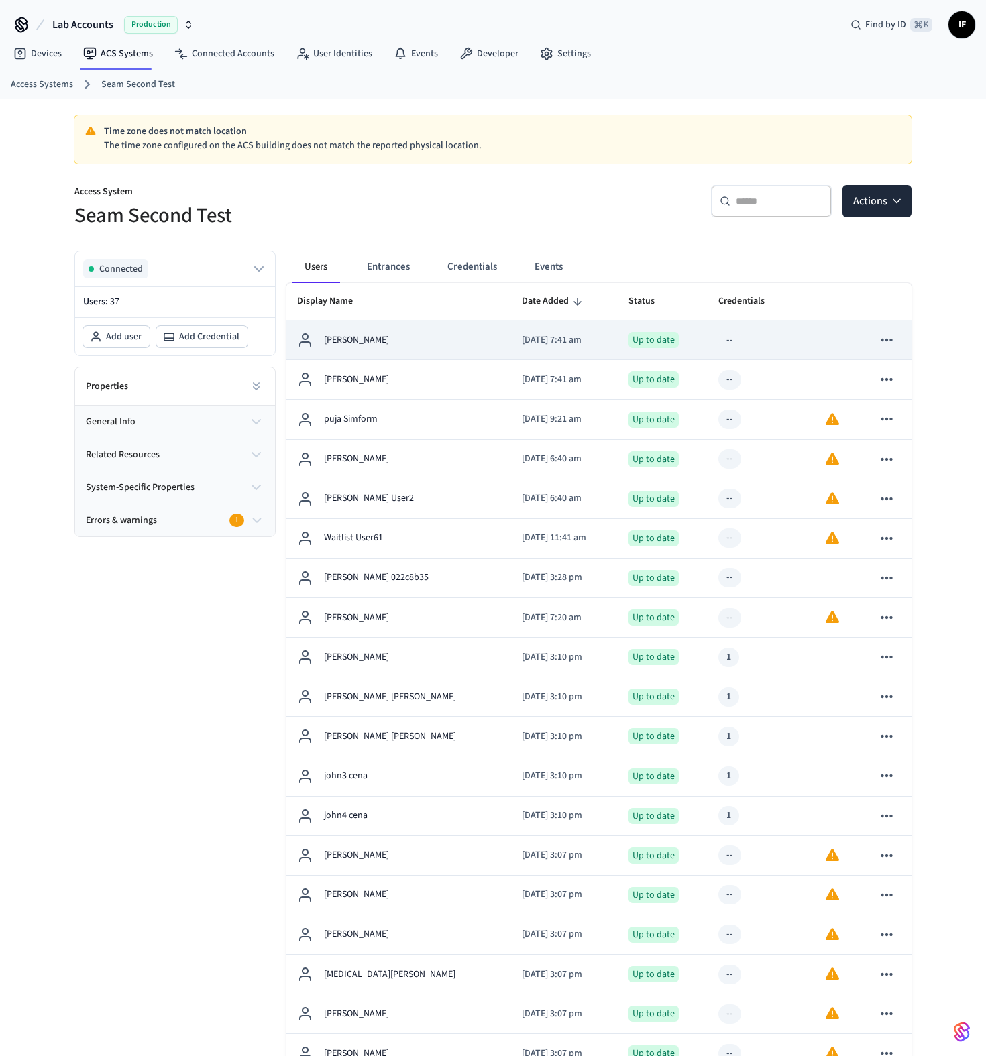
click at [369, 335] on p "Gretchen Sant" at bounding box center [356, 340] width 65 height 14
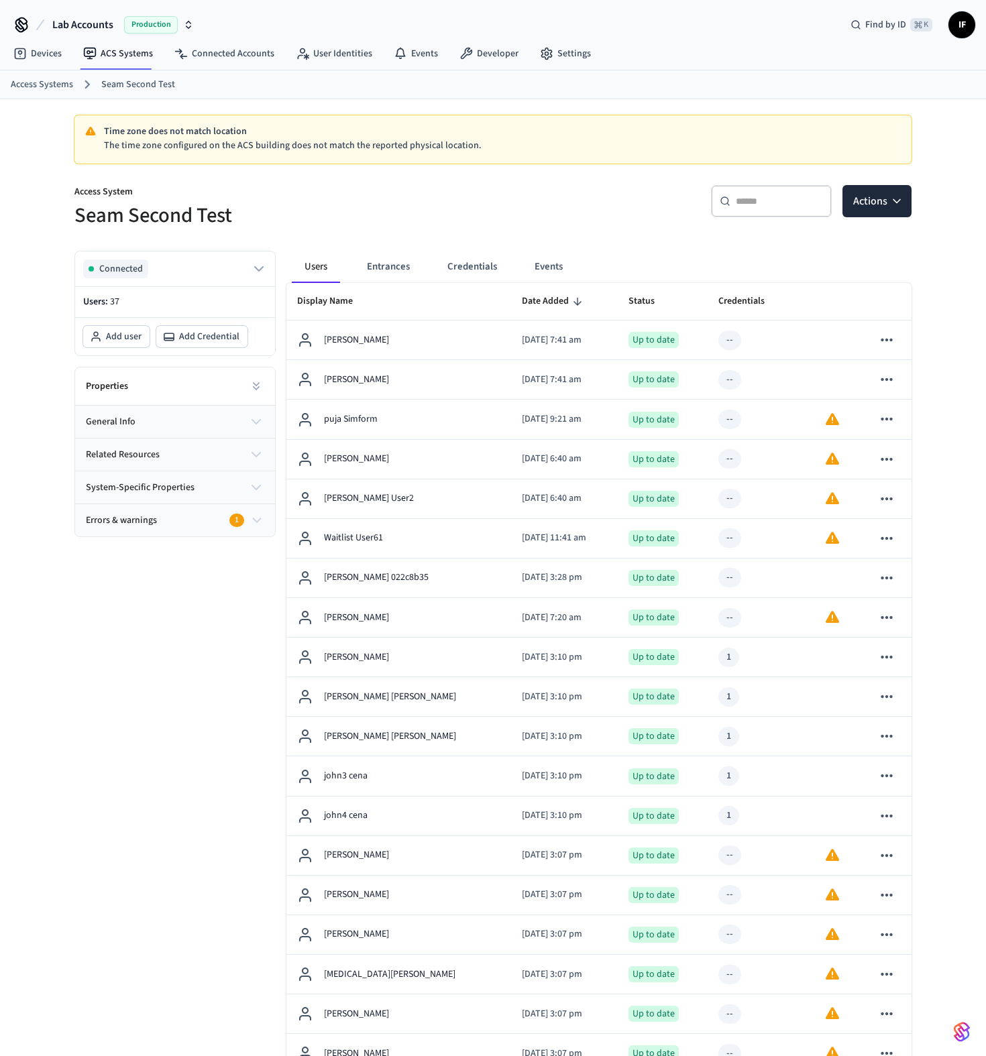
click at [116, 711] on div "Connected Users: 37 Add user Add Credential Properties general info related res…" at bounding box center [170, 1055] width 212 height 1631
click at [398, 263] on button "Entrances" at bounding box center [388, 267] width 64 height 32
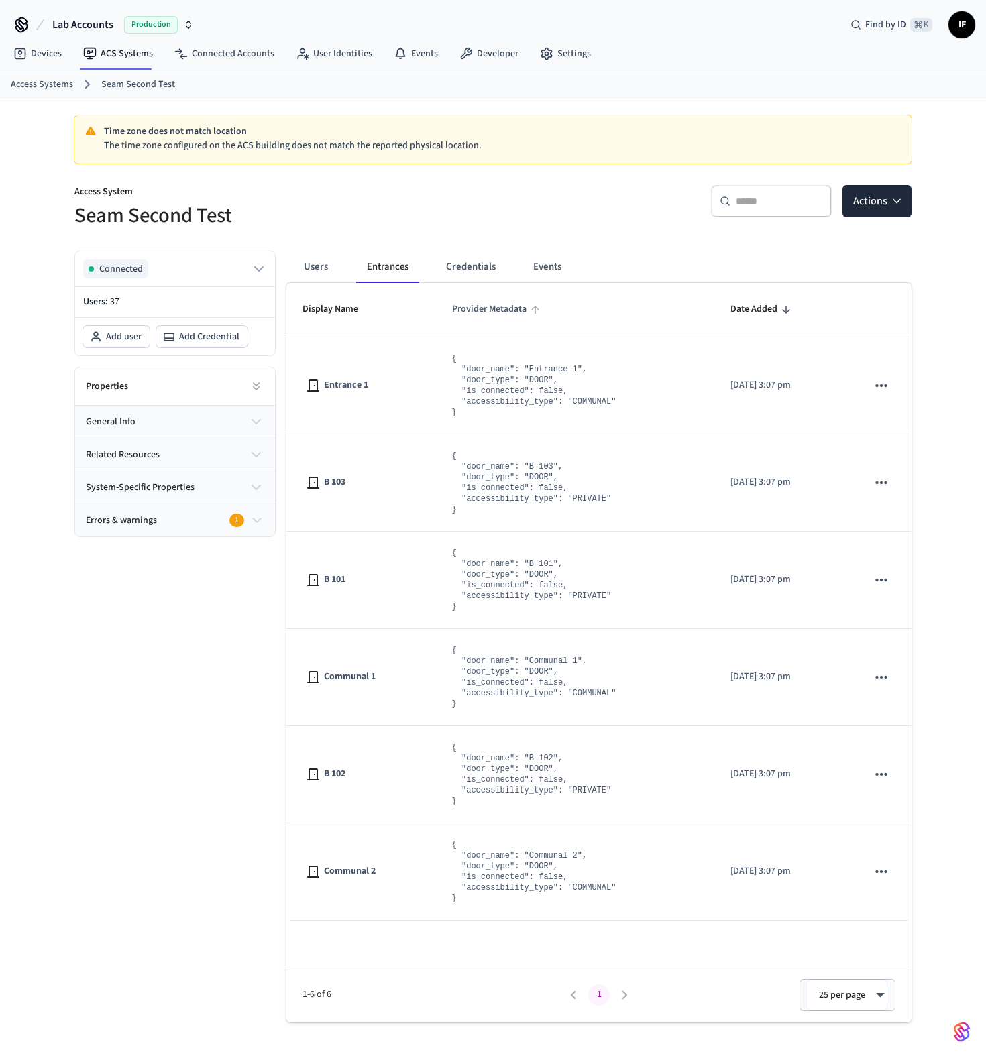
click at [488, 304] on span "Provider Metadata" at bounding box center [498, 309] width 92 height 21
click at [337, 309] on span "Display Name" at bounding box center [338, 309] width 73 height 21
click at [730, 306] on span "Date Added" at bounding box center [753, 309] width 47 height 21
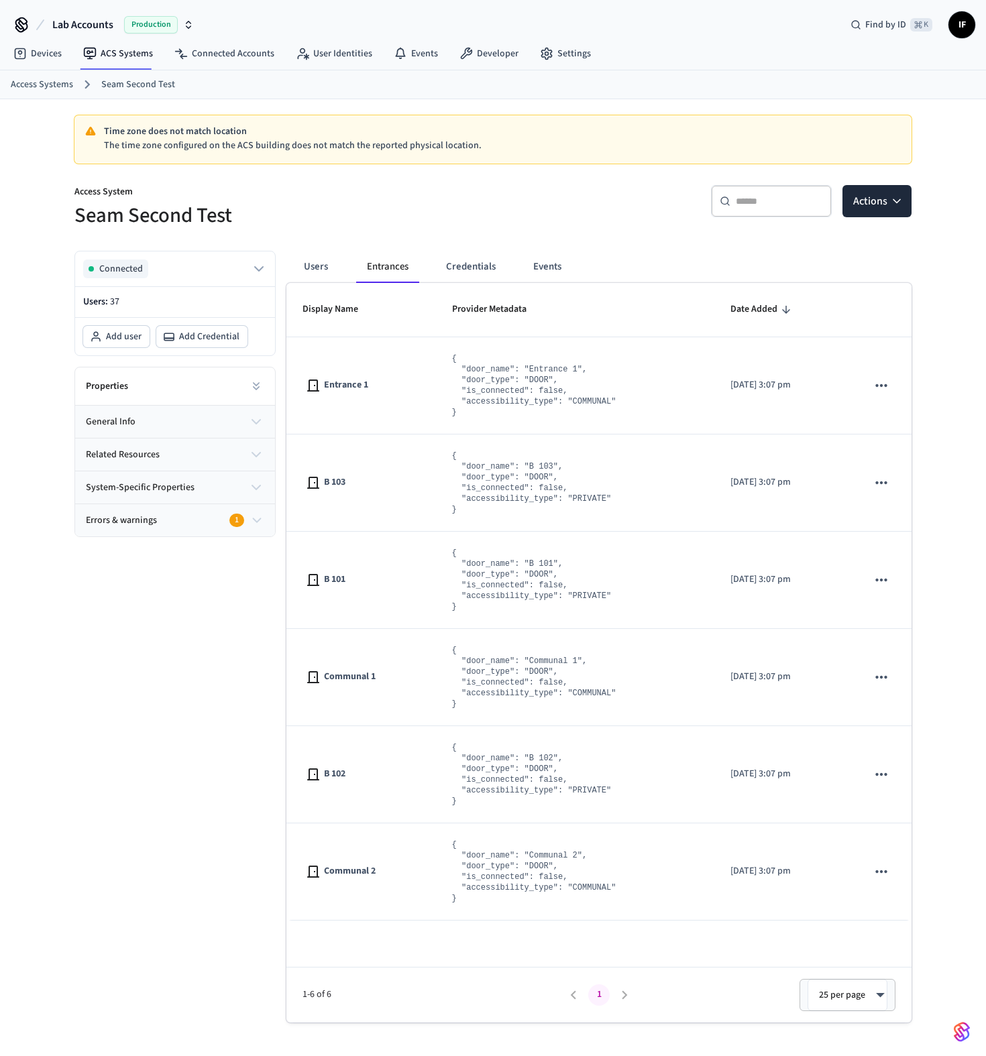
click at [730, 306] on span "Date Added" at bounding box center [753, 309] width 47 height 21
click at [357, 308] on span "Display Name" at bounding box center [338, 309] width 73 height 21
click at [780, 314] on icon "sticky table" at bounding box center [786, 310] width 12 height 12
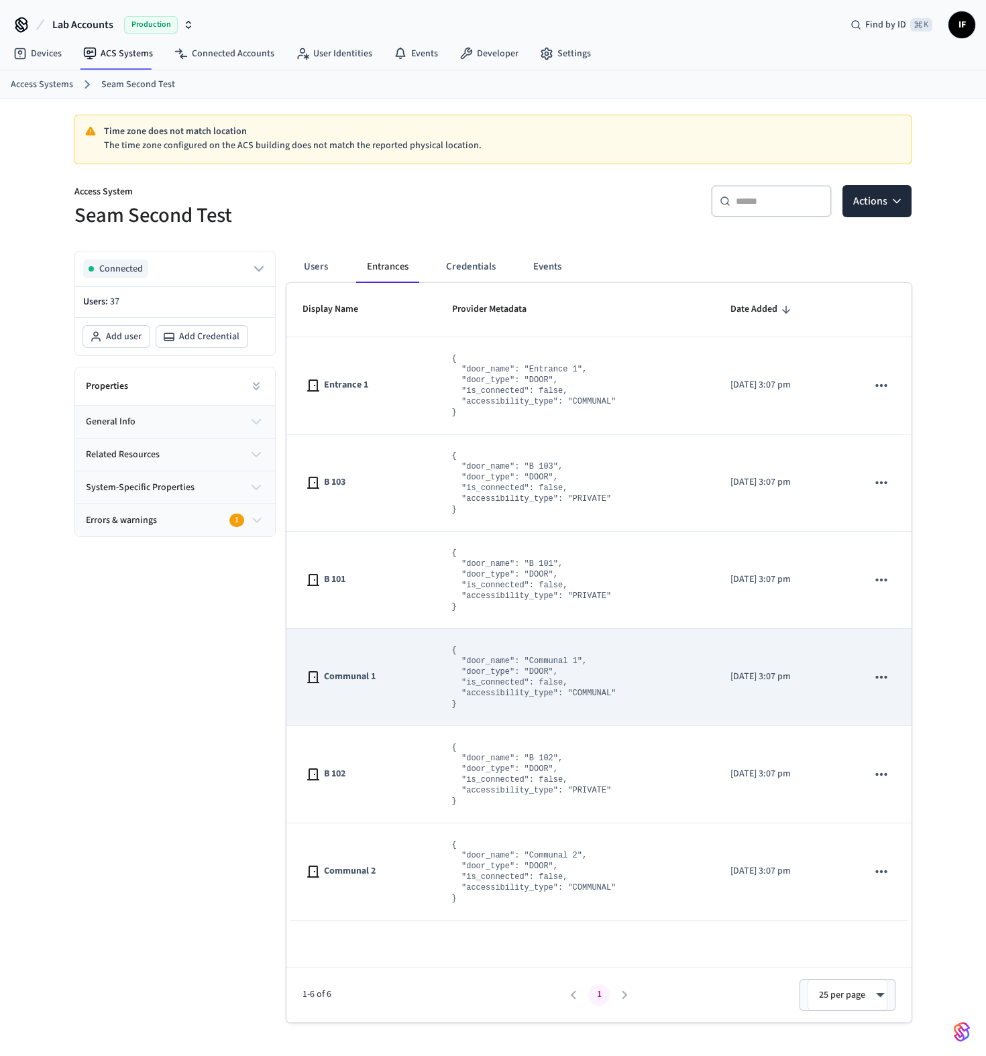
scroll to position [21, 0]
